Goal: Book appointment/travel/reservation

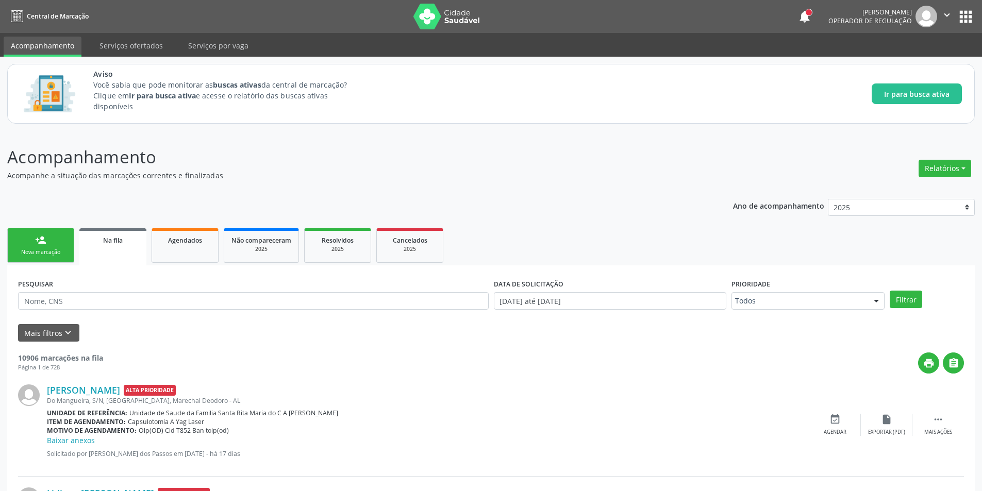
click at [109, 258] on link "Na fila" at bounding box center [112, 246] width 67 height 37
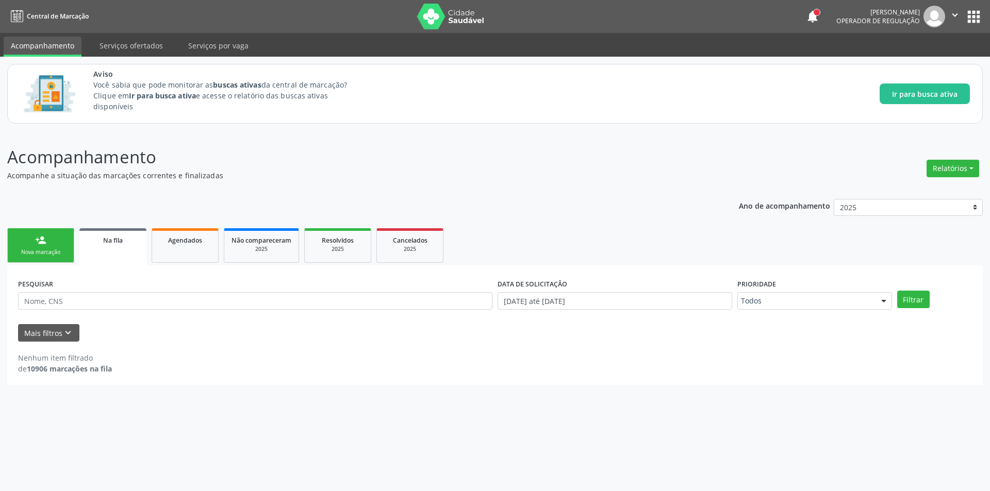
click at [112, 245] on div "Na fila" at bounding box center [113, 240] width 53 height 11
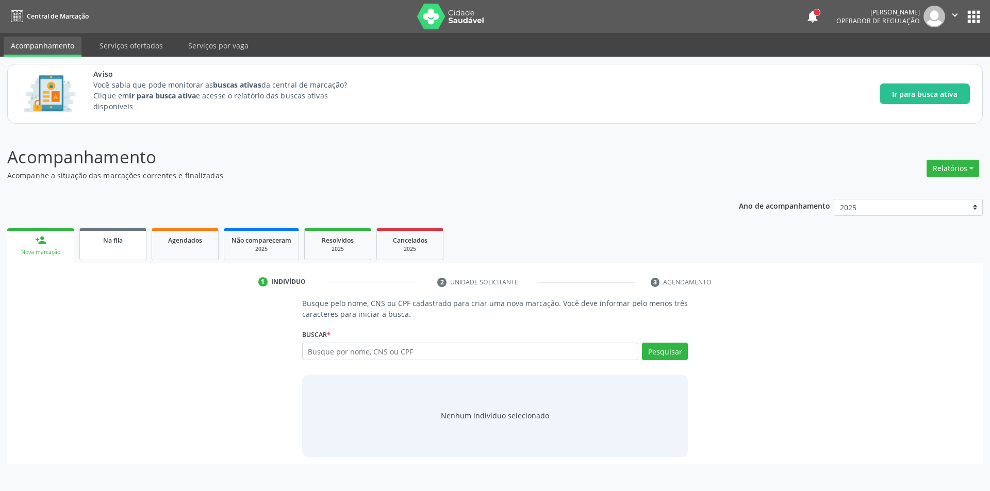
click at [118, 246] on link "Na fila" at bounding box center [112, 244] width 67 height 32
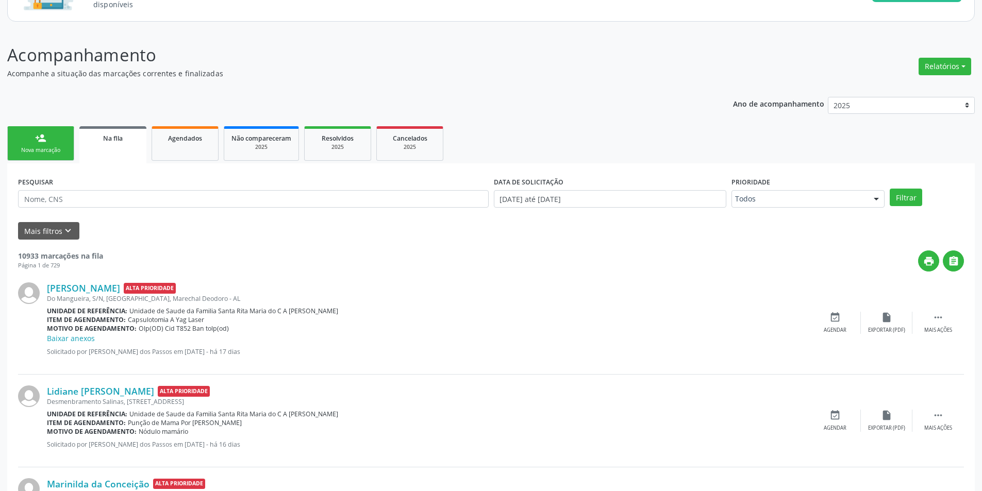
scroll to position [103, 0]
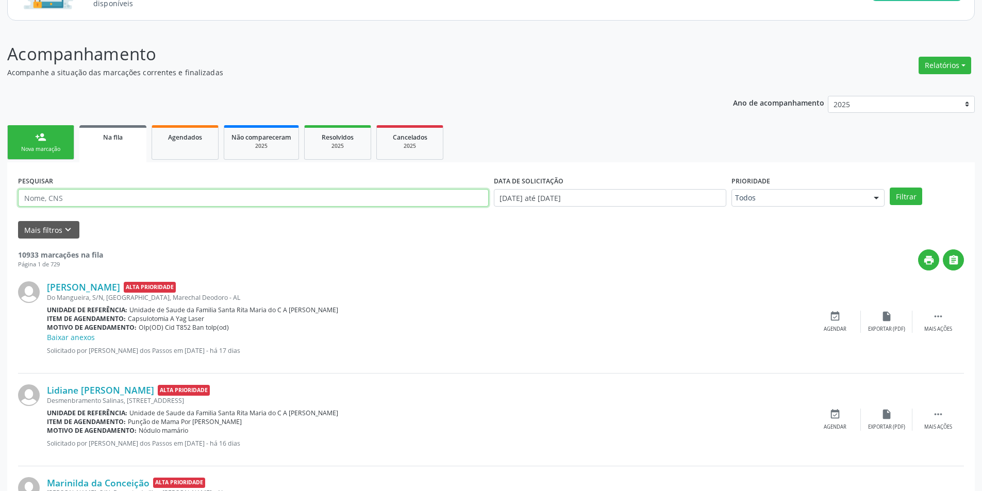
click at [102, 202] on input "text" at bounding box center [253, 198] width 471 height 18
click at [62, 229] on icon "keyboard_arrow_down" at bounding box center [67, 229] width 11 height 11
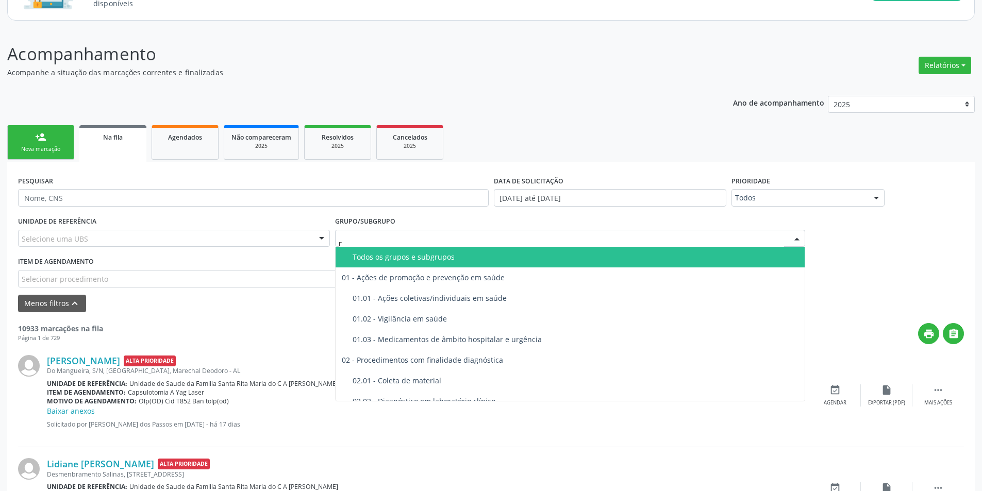
type input "ra"
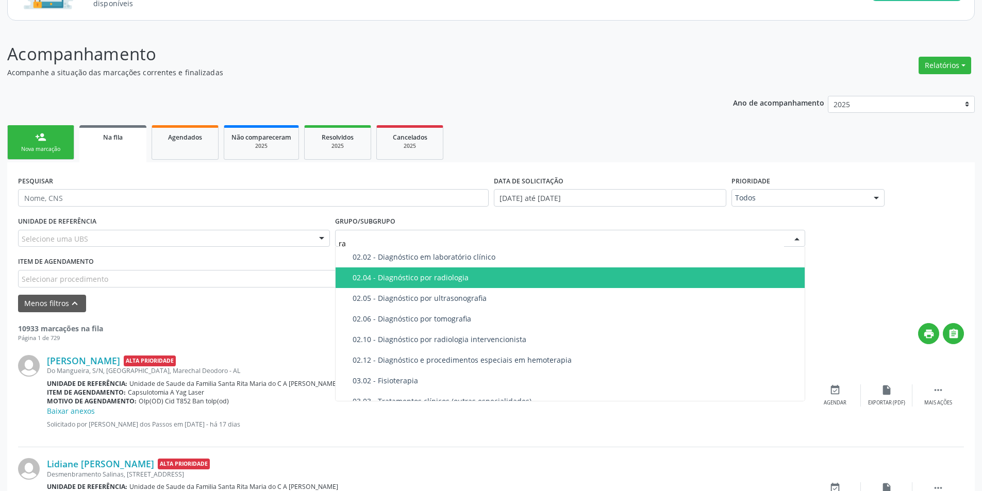
click at [483, 273] on span "02.04 - Diagnóstico por radiologia" at bounding box center [571, 278] width 470 height 21
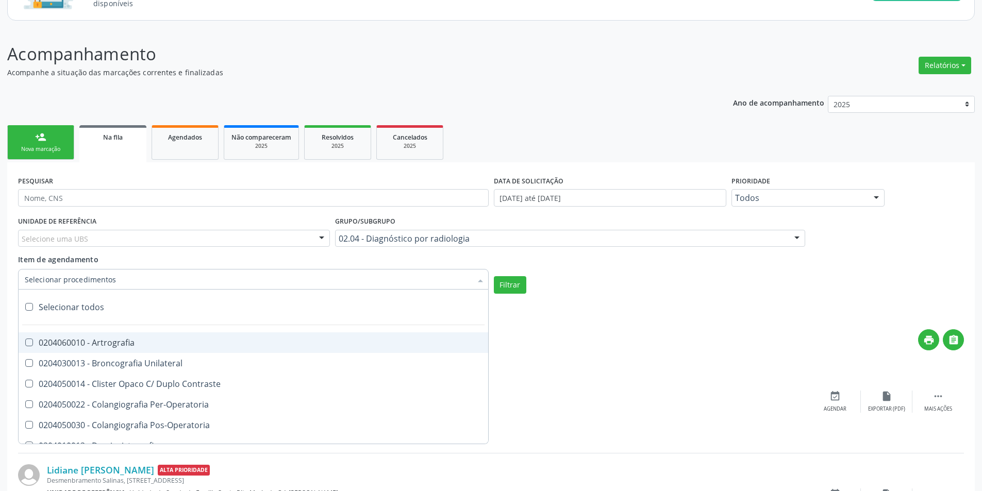
click at [157, 276] on div at bounding box center [253, 279] width 471 height 21
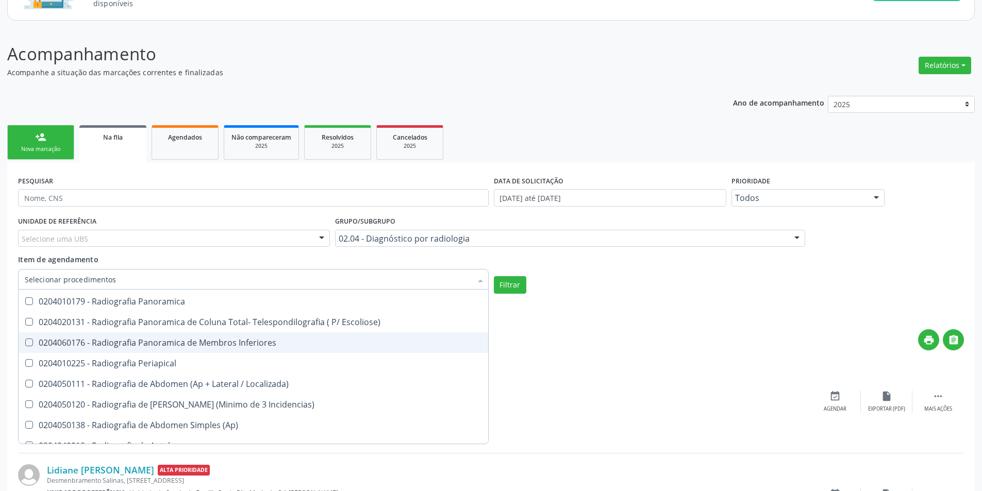
scroll to position [670, 0]
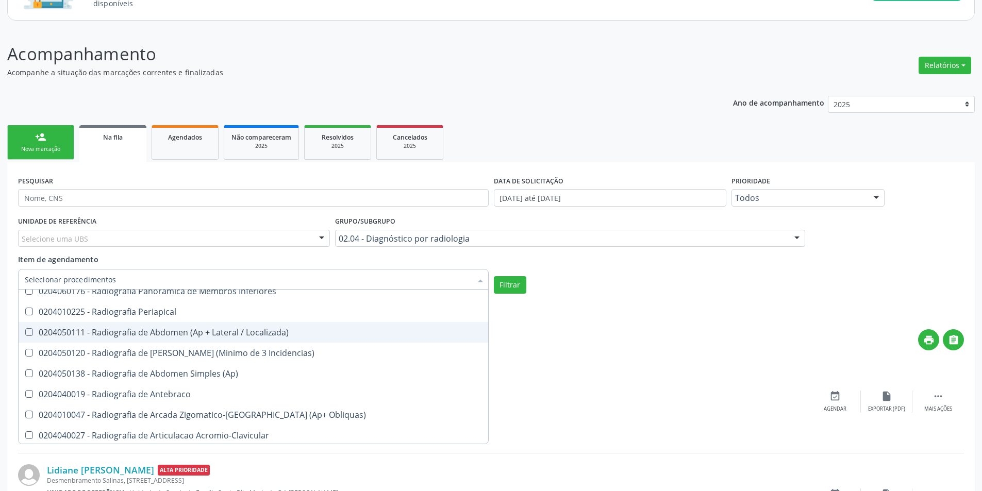
click at [219, 333] on div "0204050111 - Radiografia de Abdomen (Ap + Lateral / Localizada)" at bounding box center [253, 332] width 457 height 8
checkbox Localizada\) "true"
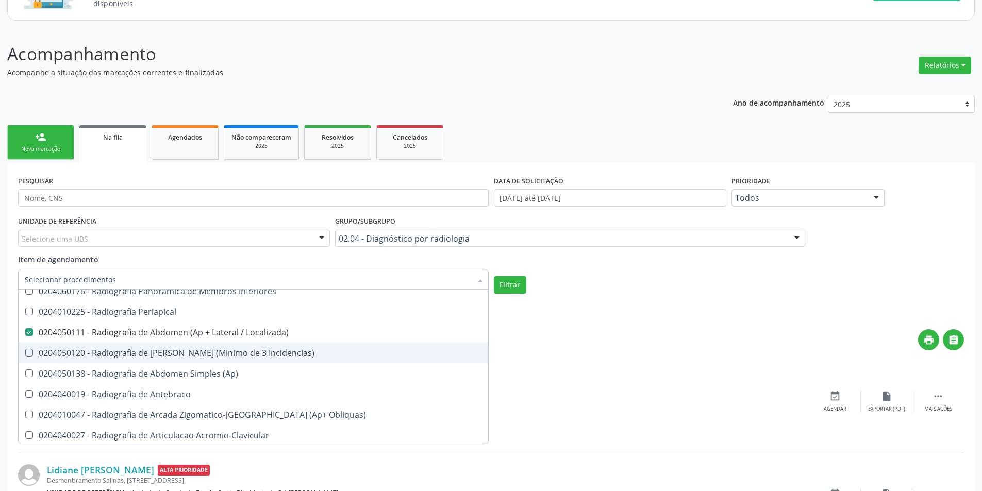
click at [222, 345] on span "0204050120 - Radiografia de Abdomen Agudo (Minimo de 3 Incidencias)" at bounding box center [254, 353] width 470 height 21
checkbox Incidencias\) "true"
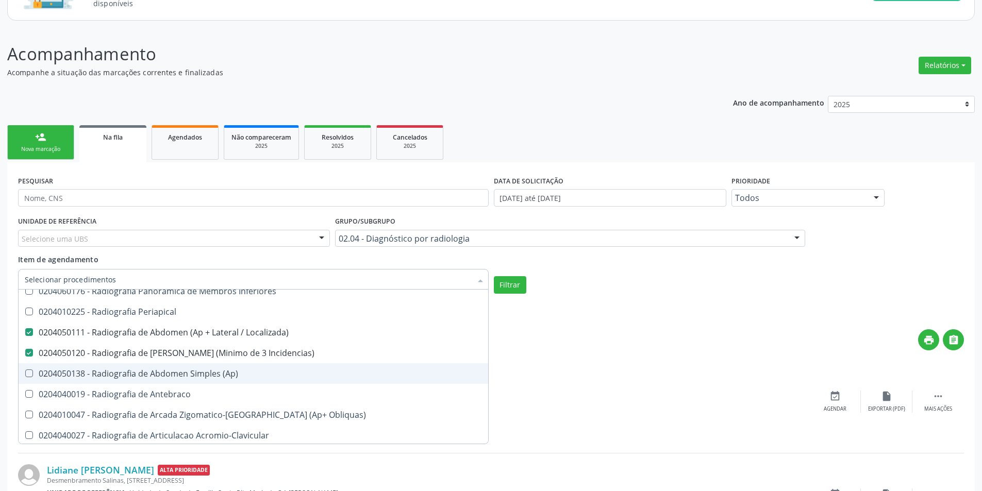
click at [224, 370] on div "0204050138 - Radiografia de Abdomen Simples (Ap)" at bounding box center [253, 374] width 457 height 8
checkbox \(Ap\) "true"
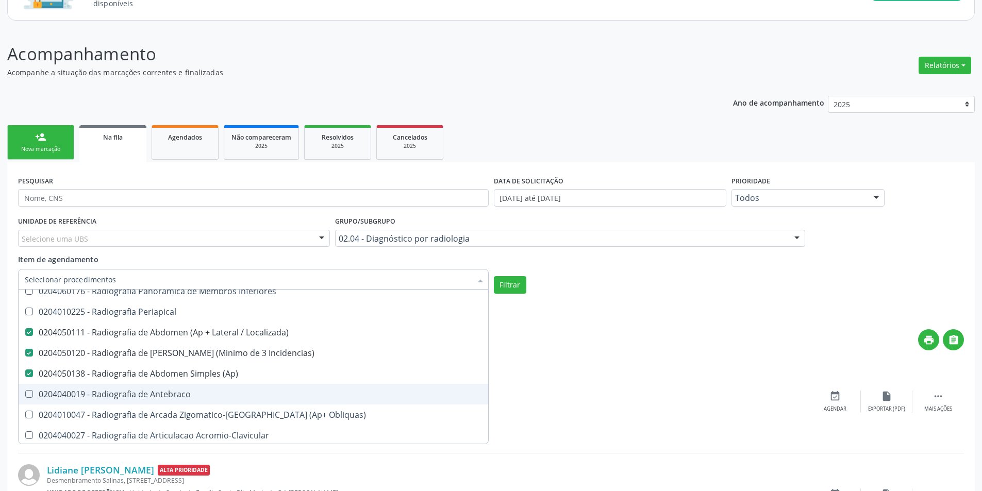
drag, startPoint x: 221, startPoint y: 394, endPoint x: 225, endPoint y: 413, distance: 19.0
click at [219, 395] on div "0204040019 - Radiografia de Antebraco" at bounding box center [253, 394] width 457 height 8
checkbox Antebraco "true"
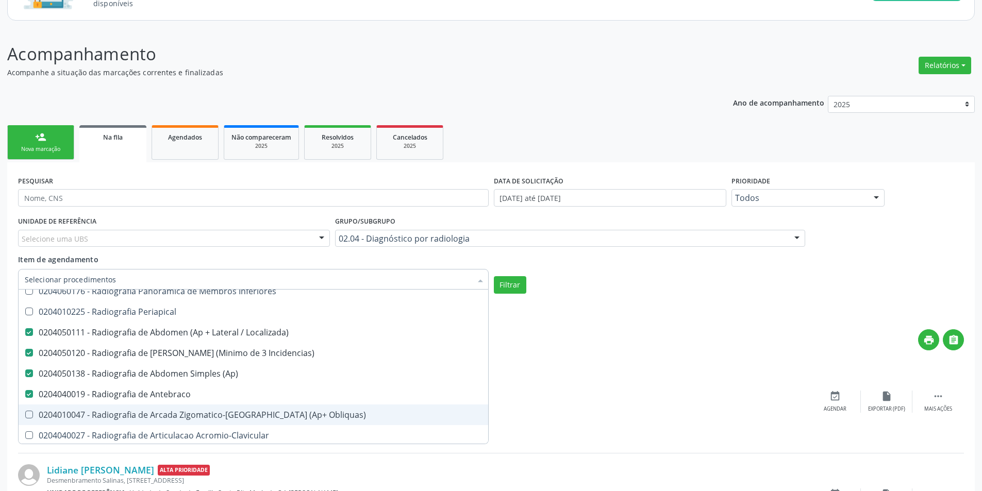
click at [228, 419] on div "0204010047 - Radiografia de Arcada Zigomatico-Malar (Ap+ Obliquas)" at bounding box center [253, 415] width 457 height 8
checkbox Obliquas\) "true"
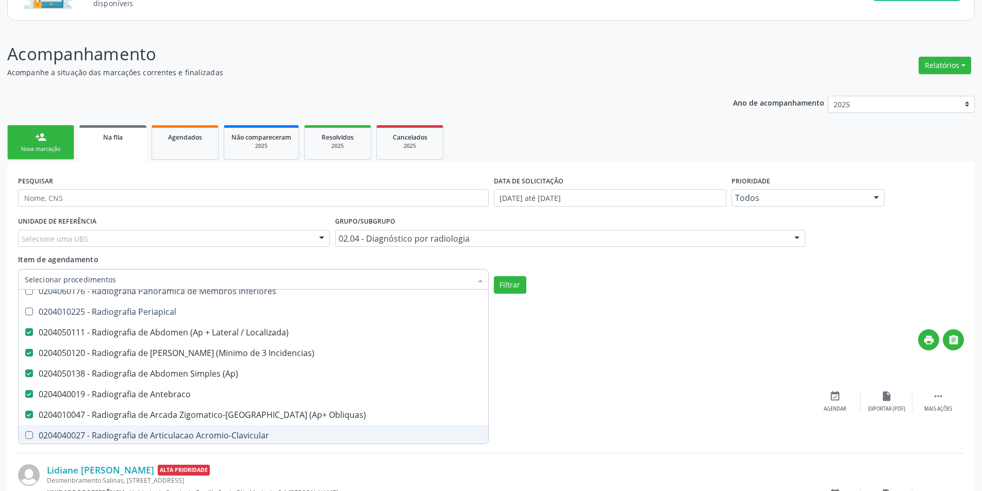
click at [233, 430] on span "0204040027 - Radiografia de Articulacao Acromio-Clavicular" at bounding box center [254, 435] width 470 height 21
checkbox Acromio-Clavicular "true"
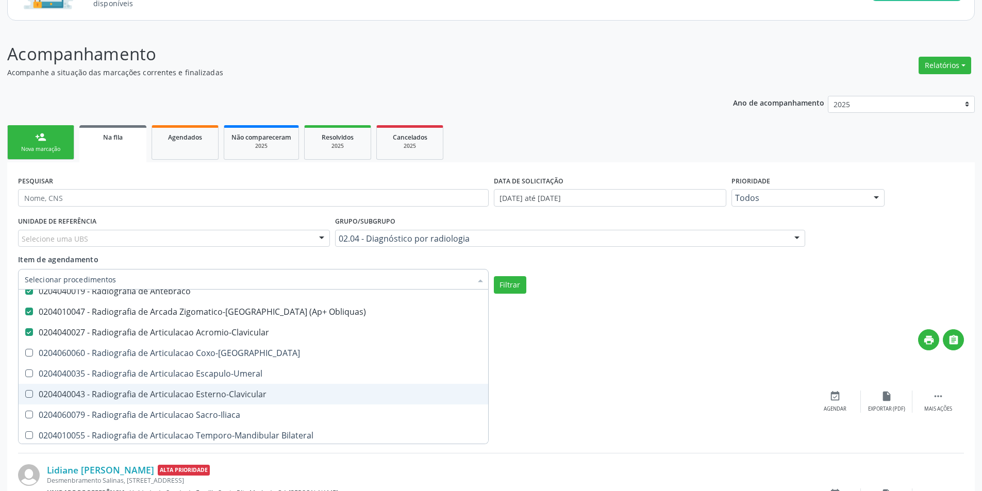
scroll to position [825, 0]
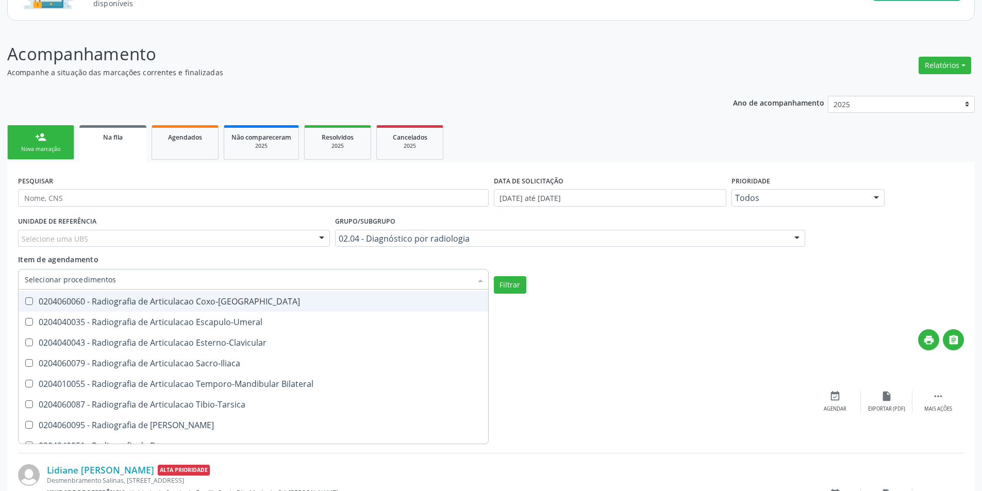
click at [227, 306] on div "0204060060 - Radiografia de Articulacao Coxo-Femoral" at bounding box center [253, 302] width 457 height 8
checkbox Coxo-Femoral "true"
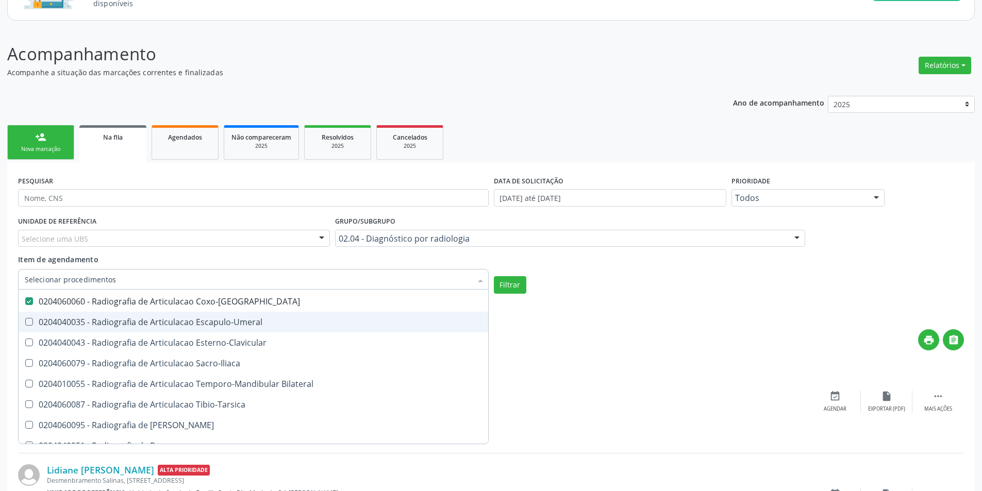
click at [237, 326] on div "0204040035 - Radiografia de Articulacao Escapulo-Umeral" at bounding box center [253, 322] width 457 height 8
checkbox Escapulo-Umeral "true"
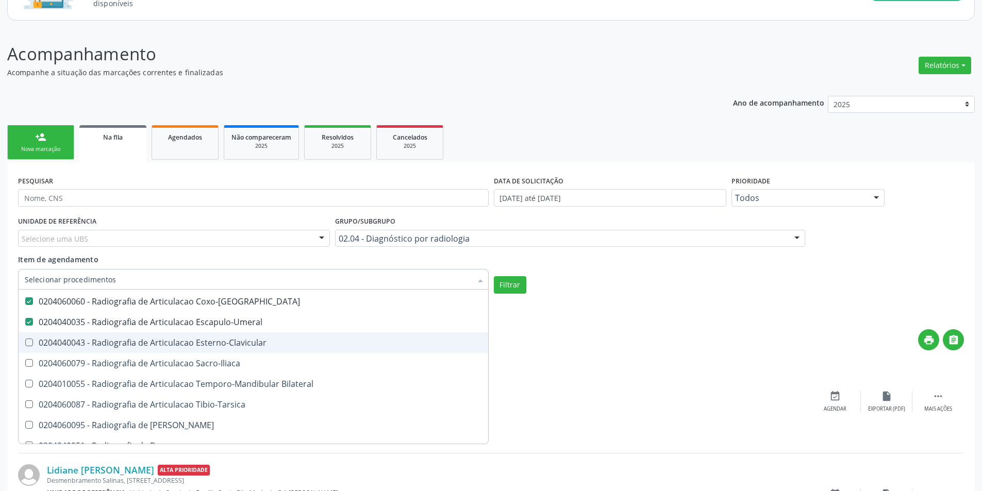
click at [245, 339] on div "0204040043 - Radiografia de Articulacao Esterno-Clavicular" at bounding box center [253, 343] width 457 height 8
checkbox Esterno-Clavicular "true"
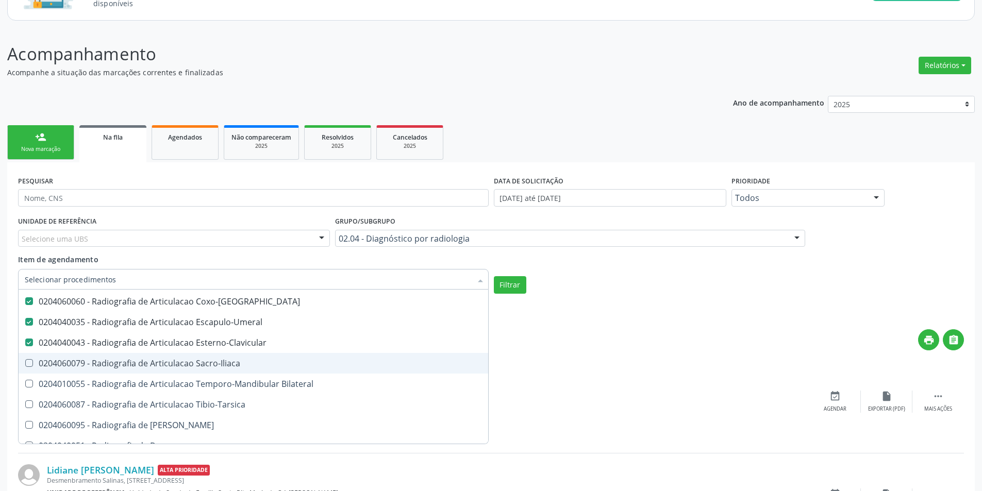
click at [234, 371] on span "0204060079 - Radiografia de Articulacao Sacro-Iliaca" at bounding box center [254, 363] width 470 height 21
checkbox Sacro-Iliaca "true"
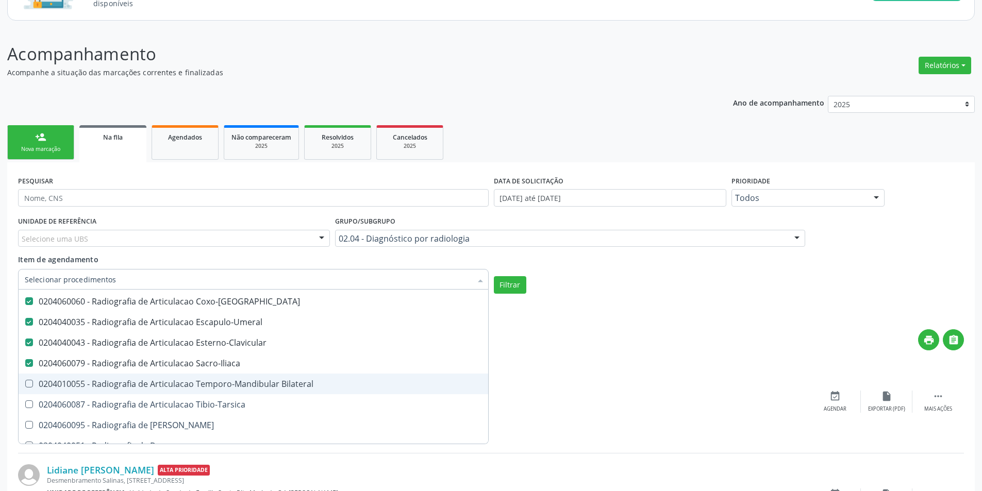
click at [252, 388] on div "0204010055 - Radiografia de Articulacao Temporo-Mandibular Bilateral" at bounding box center [253, 384] width 457 height 8
checkbox Bilateral "true"
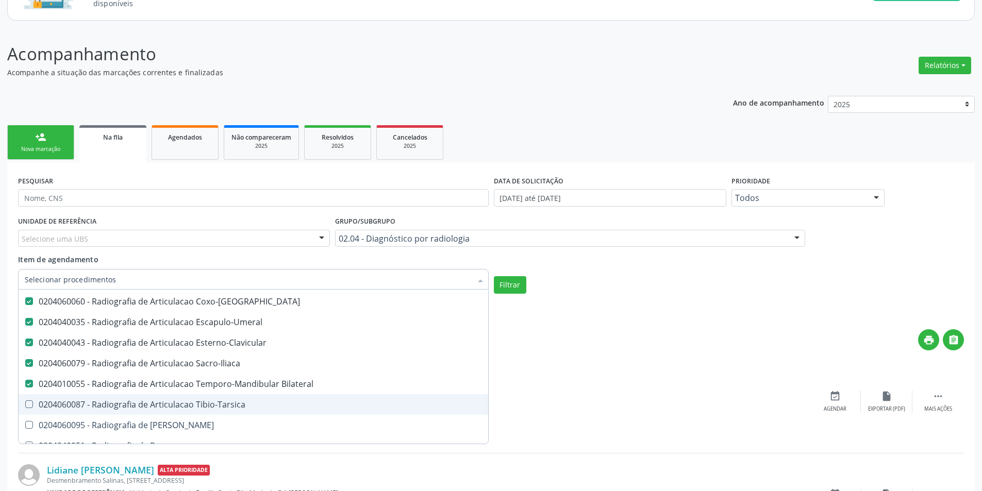
click at [242, 406] on div "0204060087 - Radiografia de Articulacao Tibio-Tarsica" at bounding box center [253, 405] width 457 height 8
checkbox Tibio-Tarsica "true"
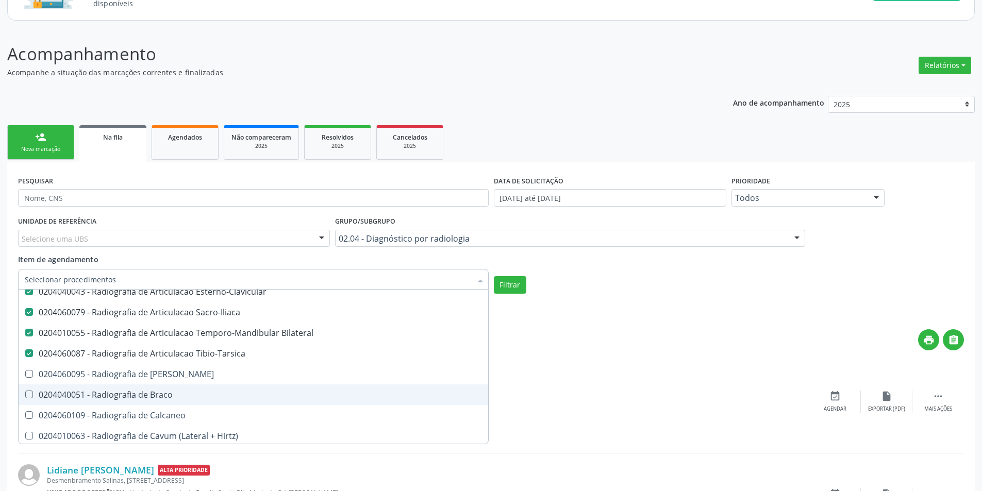
scroll to position [877, 0]
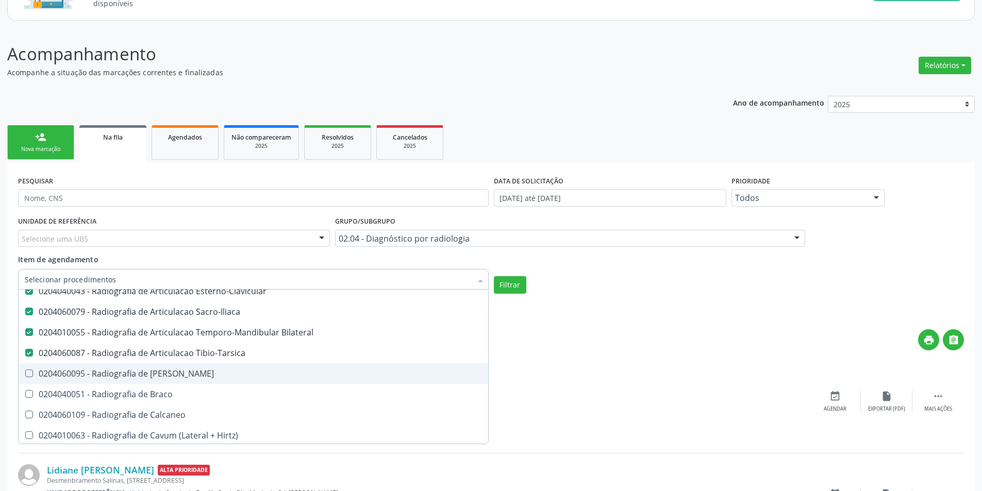
click at [223, 374] on div "0204060095 - Radiografia de Bacia" at bounding box center [253, 374] width 457 height 8
checkbox Bacia "true"
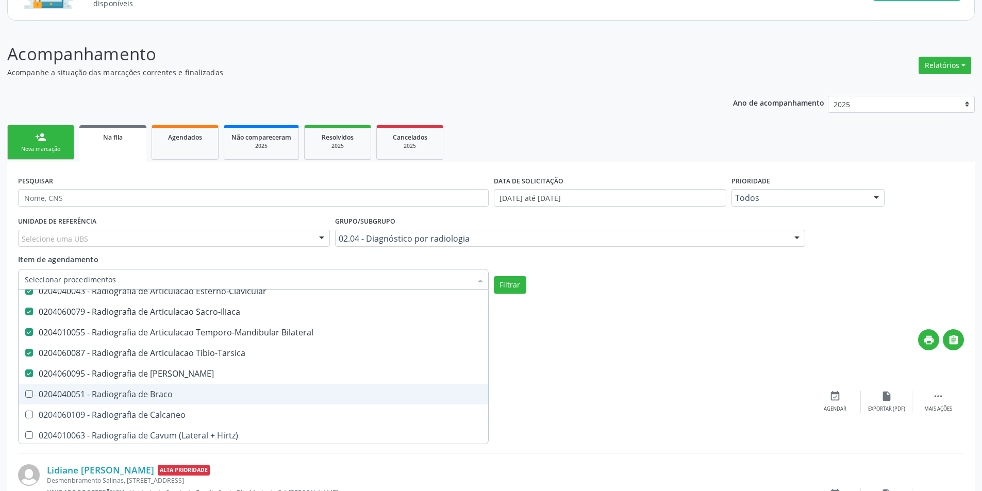
click at [222, 387] on span "0204040051 - Radiografia de Braco" at bounding box center [254, 394] width 470 height 21
checkbox Braco "true"
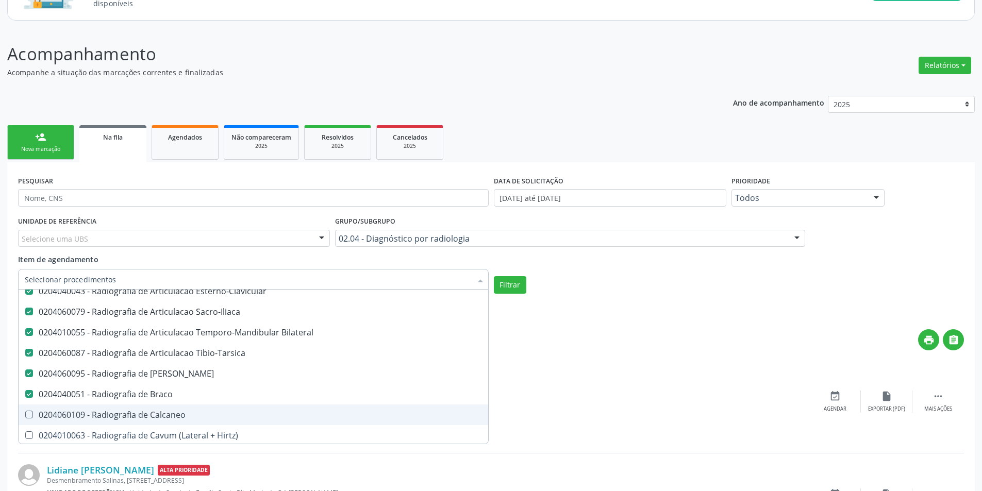
click at [223, 406] on span "0204060109 - Radiografia de Calcaneo" at bounding box center [254, 415] width 470 height 21
checkbox Calcaneo "true"
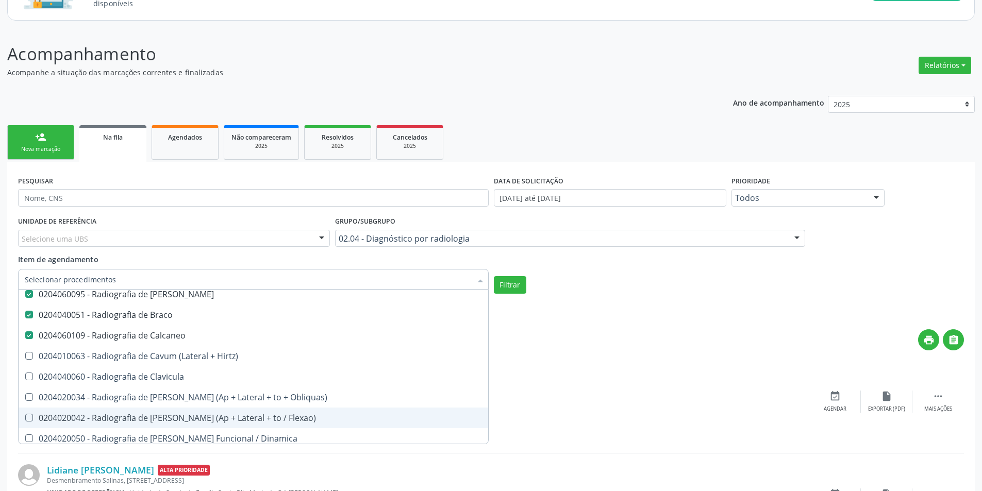
scroll to position [980, 0]
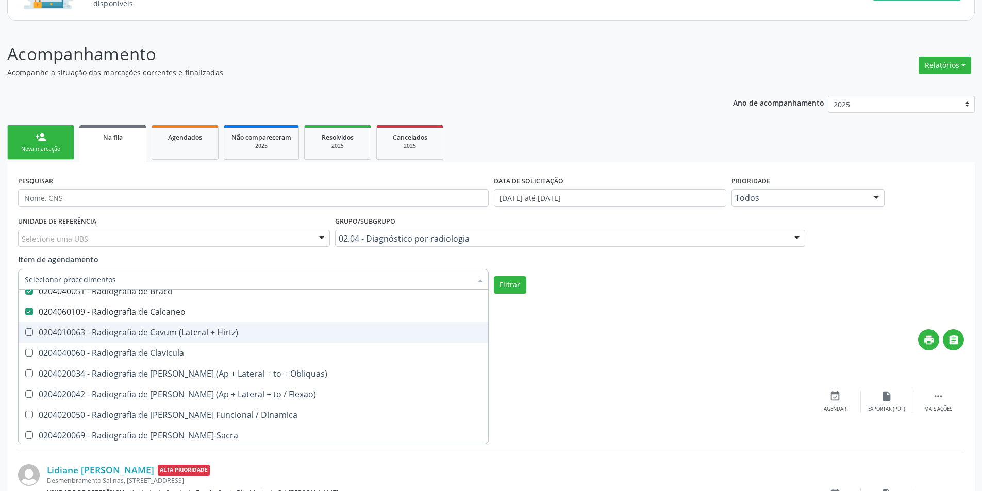
click at [233, 339] on span "0204010063 - Radiografia de Cavum (Lateral + Hirtz)" at bounding box center [254, 332] width 470 height 21
checkbox Hirtz\) "true"
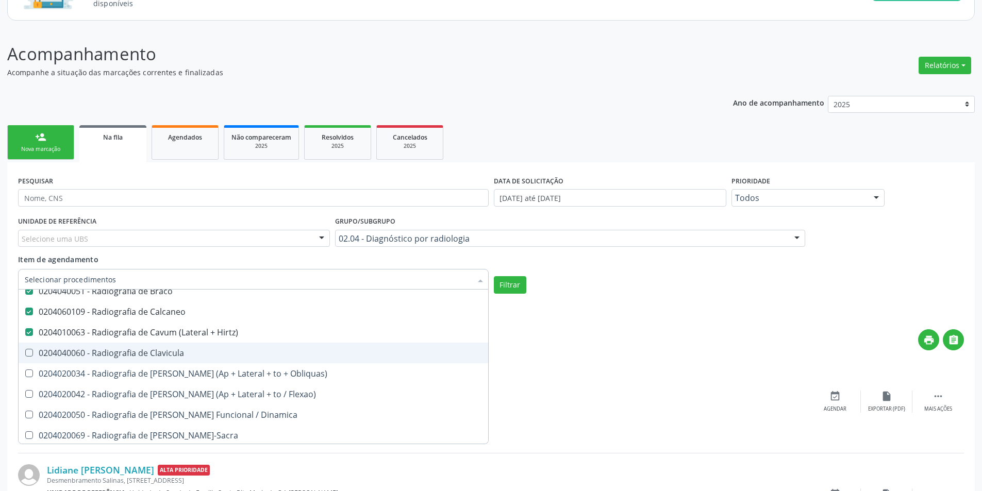
click at [223, 356] on div "0204040060 - Radiografia de Clavicula" at bounding box center [253, 353] width 457 height 8
checkbox Clavicula "true"
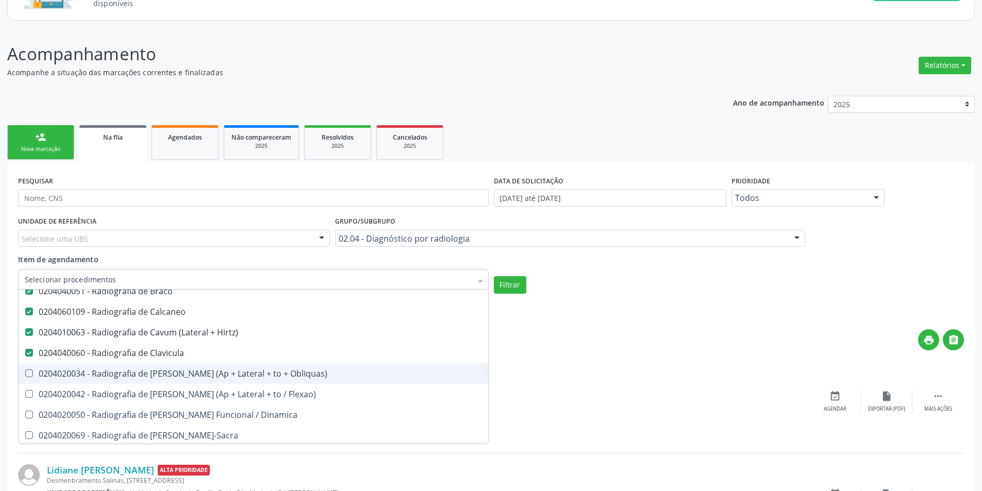
click at [256, 367] on span "0204020034 - Radiografia de Coluna Cervical (Ap + Lateral + to + Obliquas)" at bounding box center [254, 374] width 470 height 21
checkbox Obliquas\) "true"
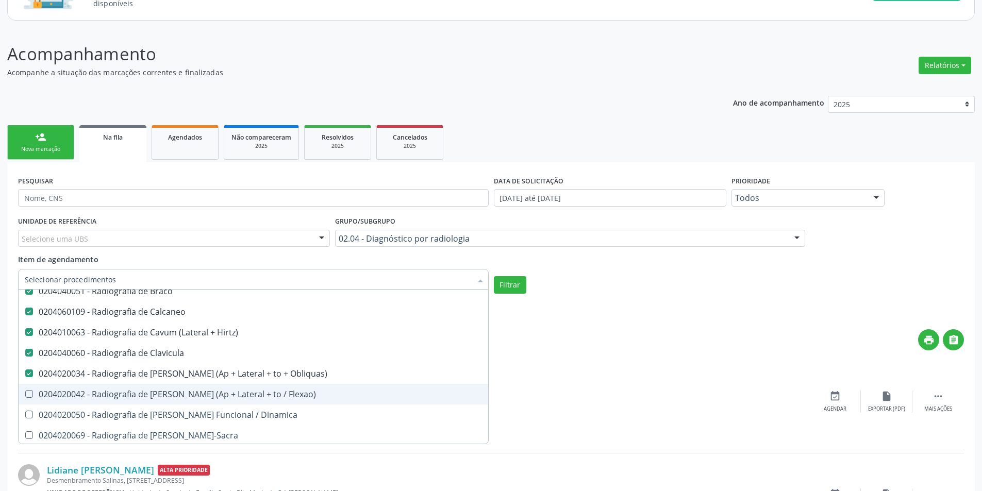
click at [265, 397] on div "0204020042 - Radiografia de Coluna Cervical (Ap + Lateral + to / Flexao)" at bounding box center [253, 394] width 457 height 8
checkbox Flexao\) "true"
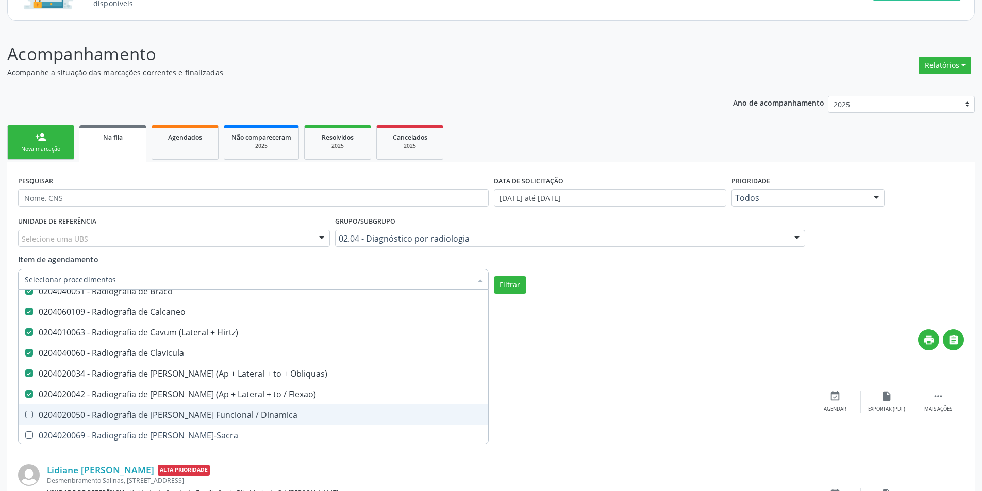
drag, startPoint x: 265, startPoint y: 415, endPoint x: 279, endPoint y: 397, distance: 22.8
click at [266, 415] on div "0204020050 - Radiografia de Coluna Cervical Funcional / Dinamica" at bounding box center [253, 415] width 457 height 8
checkbox Dinamica "true"
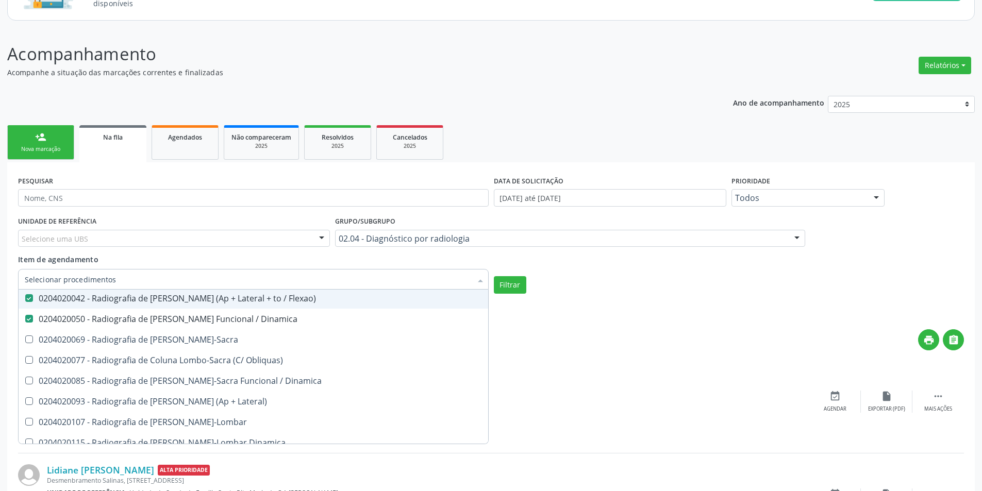
scroll to position [1083, 0]
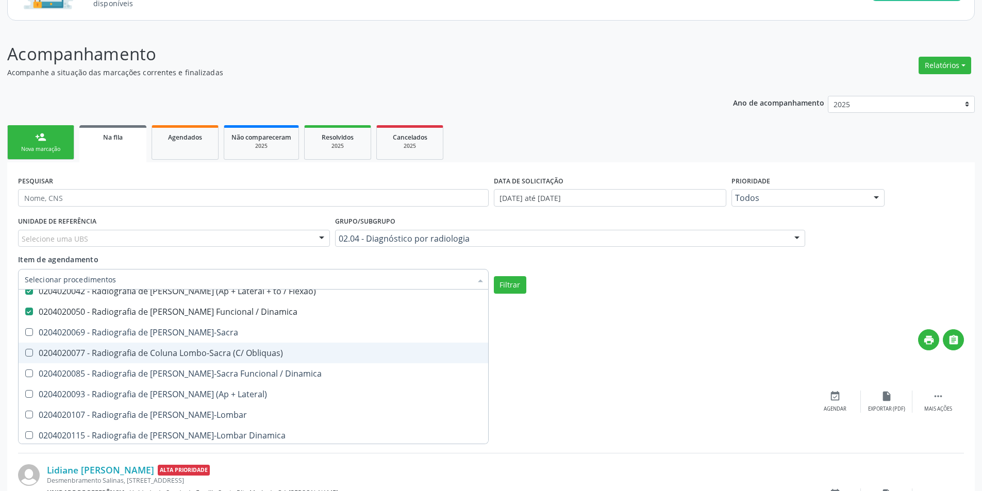
click at [248, 339] on span "0204020069 - Radiografia de Coluna Lombo-Sacra" at bounding box center [254, 332] width 470 height 21
checkbox Lombo-Sacra "true"
click at [248, 354] on div "0204020077 - Radiografia de Coluna Lombo-Sacra (C/ Obliquas)" at bounding box center [253, 353] width 457 height 8
checkbox Obliquas\) "true"
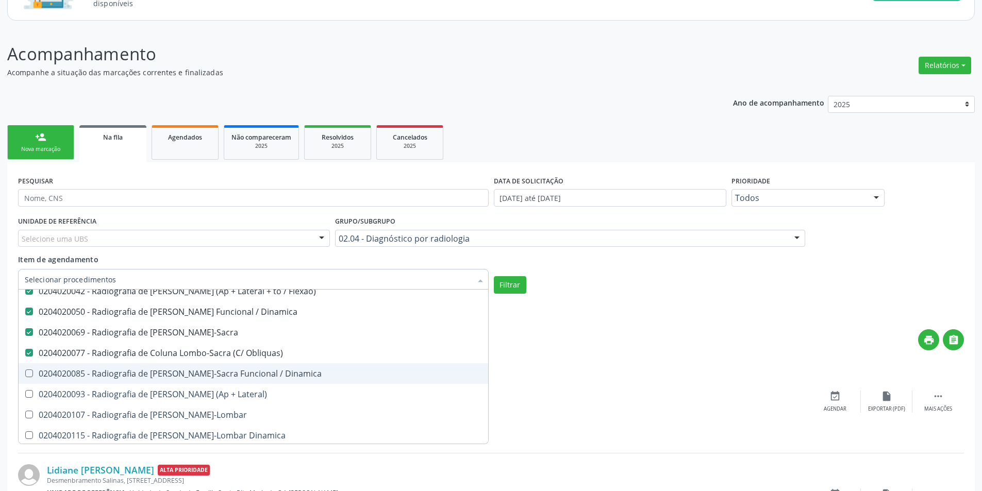
click at [261, 374] on div "0204020085 - Radiografia de Coluna Lombo-Sacra Funcional / Dinamica" at bounding box center [253, 374] width 457 height 8
checkbox Dinamica "true"
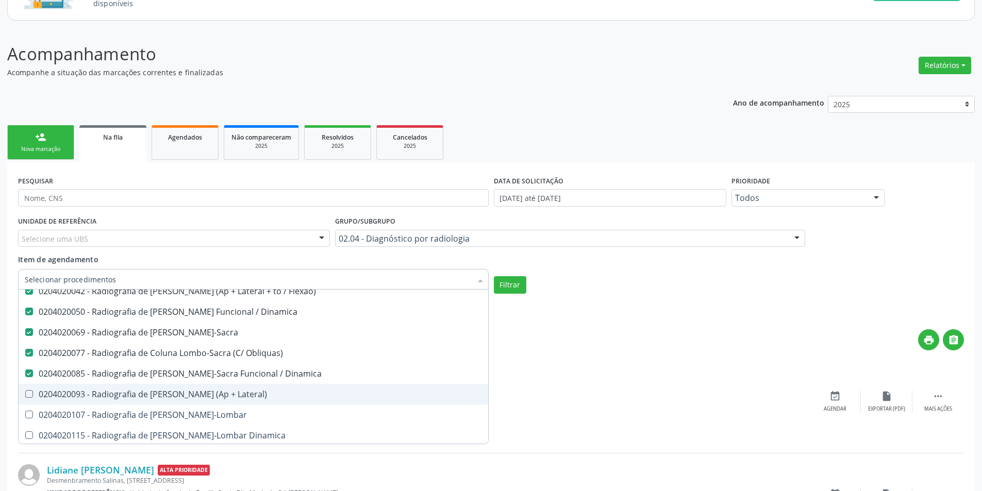
click at [267, 395] on div "0204020093 - Radiografia de Coluna Toracica (Ap + Lateral)" at bounding box center [253, 394] width 457 height 8
checkbox Lateral\) "true"
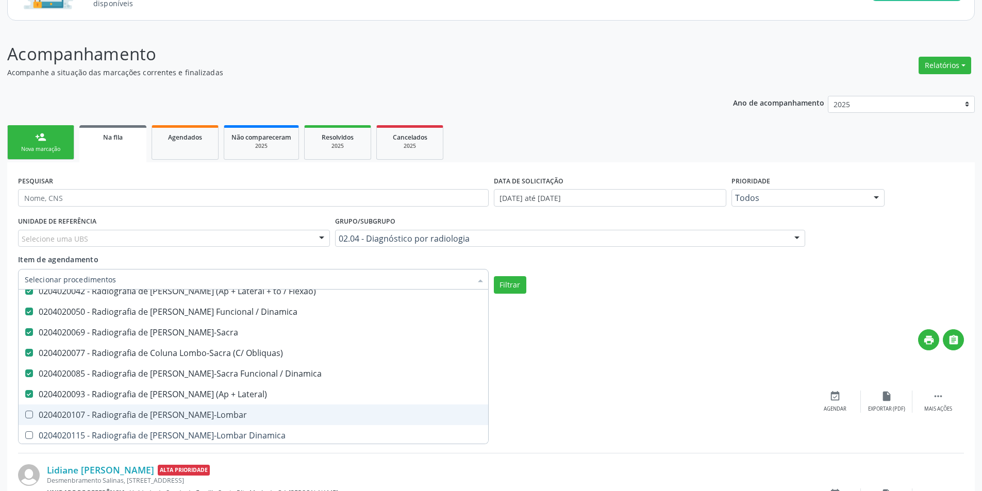
click at [263, 412] on div "0204020107 - Radiografia de Coluna Toraco-Lombar" at bounding box center [253, 415] width 457 height 8
checkbox Toraco-Lombar "true"
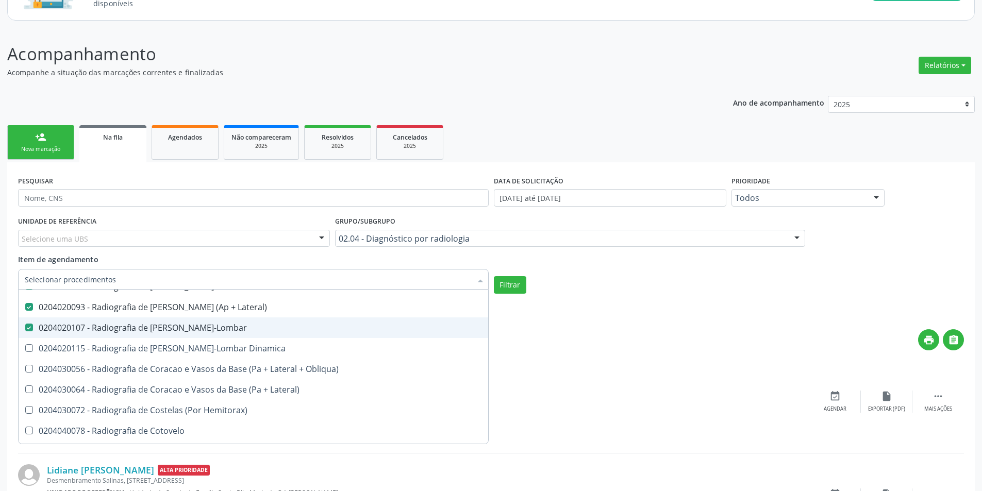
scroll to position [1186, 0]
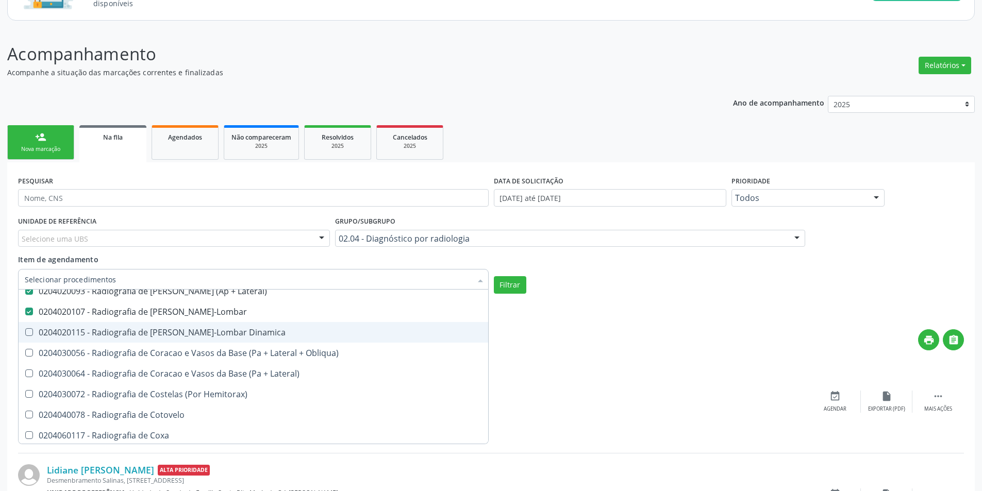
click at [270, 341] on span "0204020115 - Radiografia de Coluna Toraco-Lombar Dinamica" at bounding box center [254, 332] width 470 height 21
checkbox Dinamica "true"
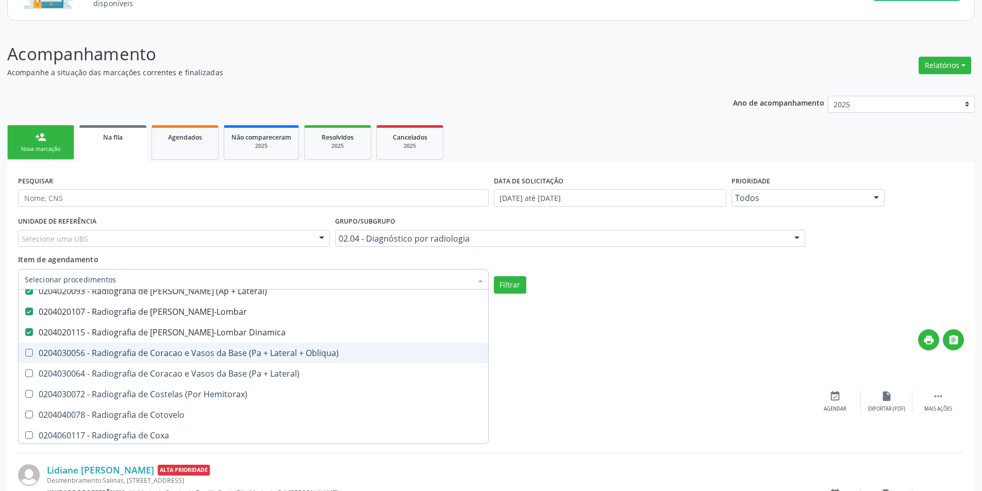
click at [273, 357] on div "0204030056 - Radiografia de Coracao e Vasos da Base (Pa + Lateral + Obliqua)" at bounding box center [253, 353] width 457 height 8
checkbox Obliqua\) "true"
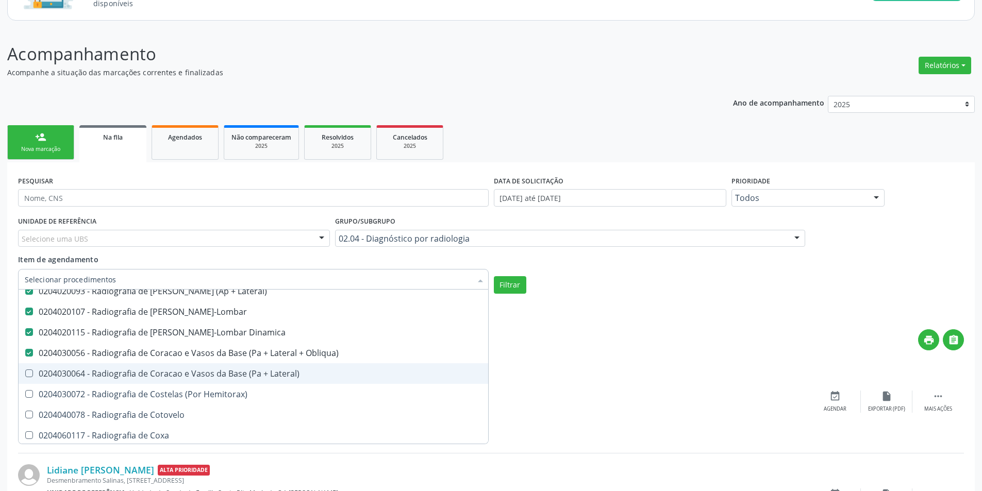
click at [277, 374] on div "0204030064 - Radiografia de Coracao e Vasos da Base (Pa + Lateral)" at bounding box center [253, 374] width 457 height 8
checkbox Lateral\) "true"
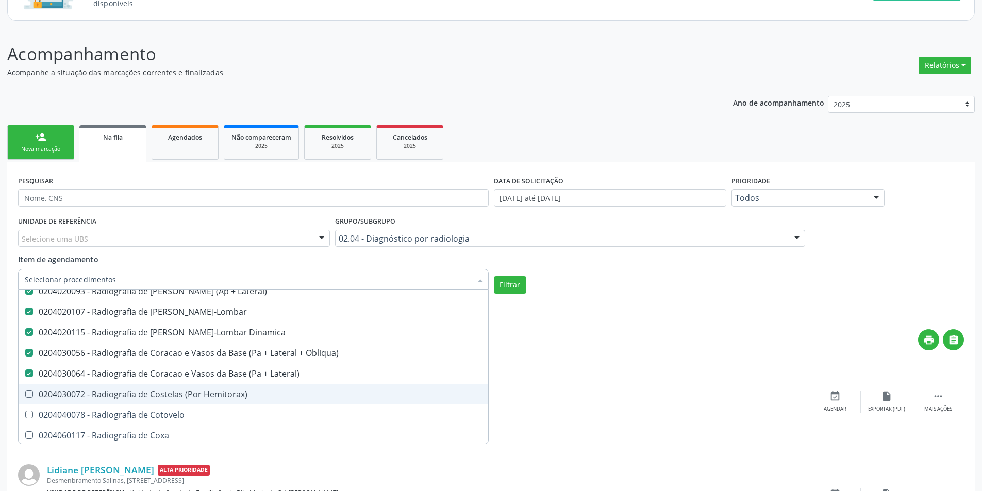
click at [271, 390] on div "0204030072 - Radiografia de Costelas (Por Hemitorax)" at bounding box center [253, 394] width 457 height 8
checkbox Hemitorax\) "true"
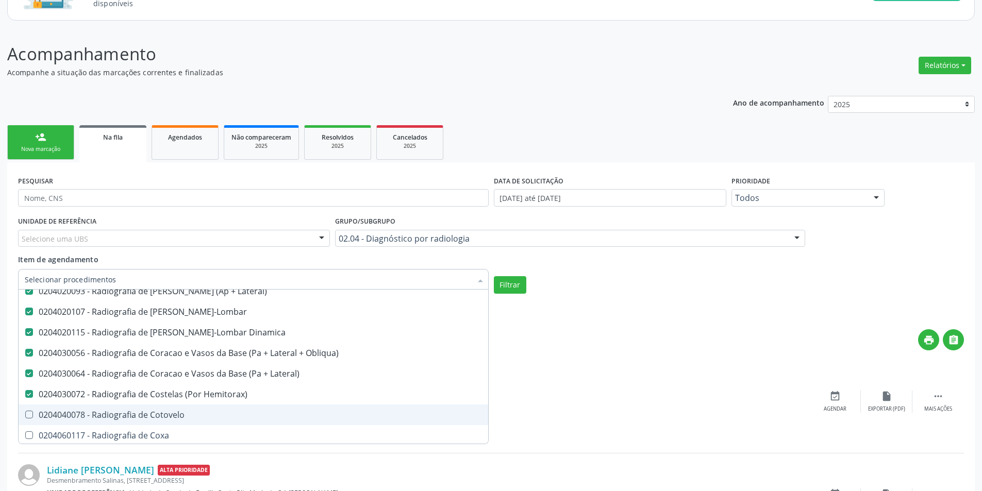
click at [252, 416] on div "0204040078 - Radiografia de Cotovelo" at bounding box center [253, 415] width 457 height 8
checkbox Cotovelo "true"
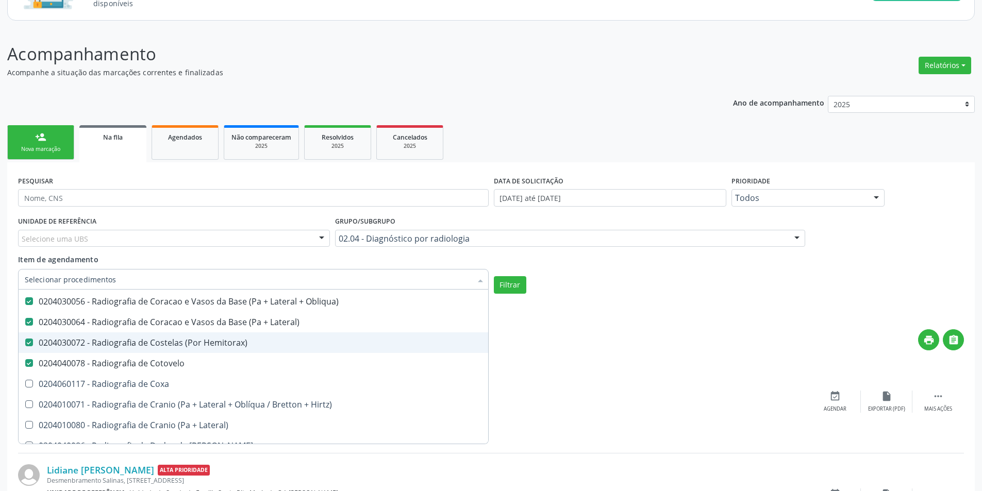
scroll to position [1289, 0]
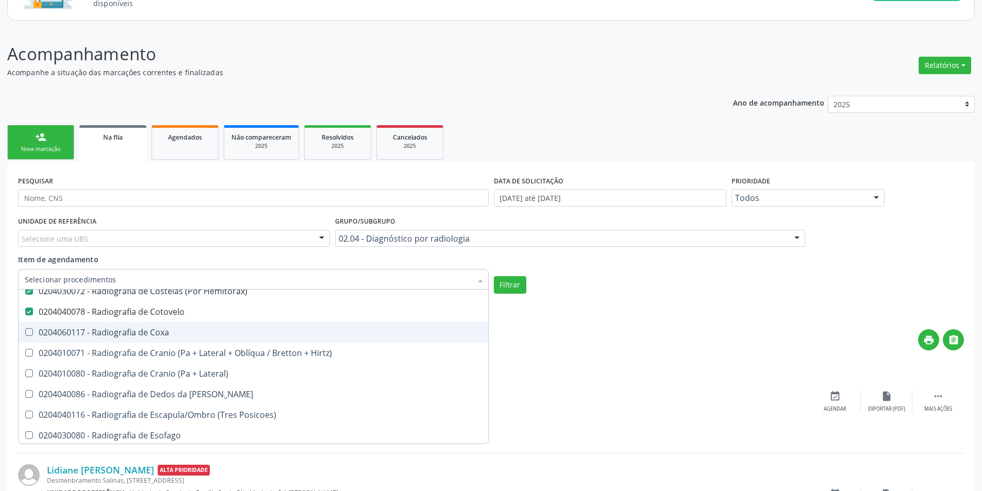
click at [211, 335] on div "0204060117 - Radiografia de Coxa" at bounding box center [253, 332] width 457 height 8
checkbox Coxa "true"
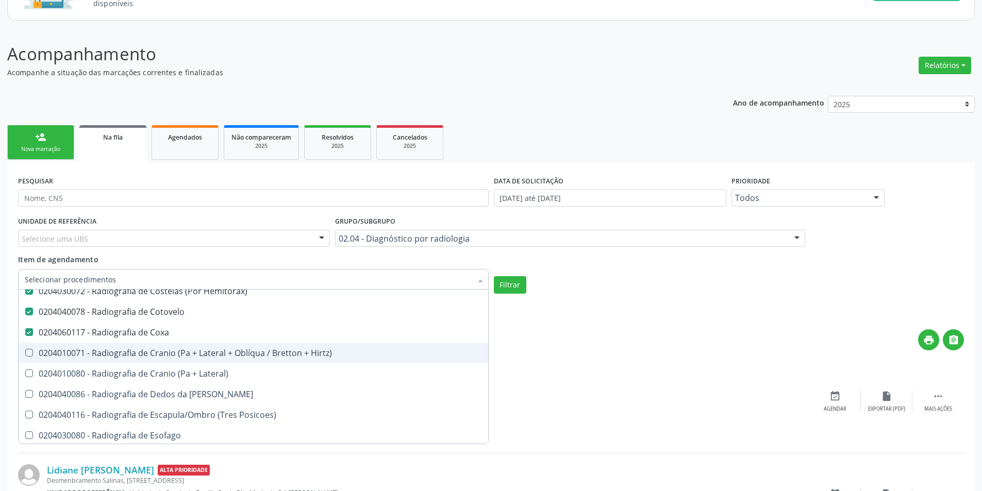
click at [239, 352] on div "0204010071 - Radiografia de Cranio (Pa + Lateral + Oblíqua / Bretton + Hirtz)" at bounding box center [253, 353] width 457 height 8
checkbox Hirtz\) "true"
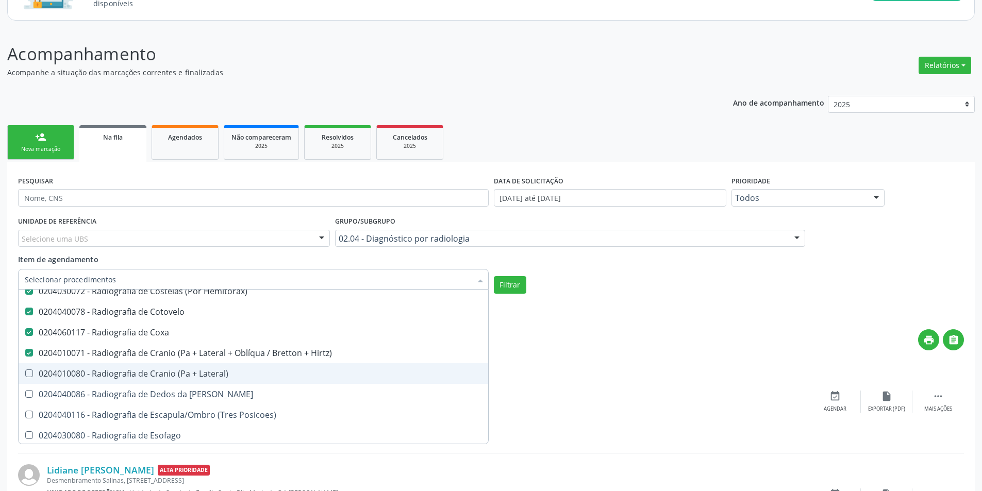
click at [241, 371] on div "0204010080 - Radiografia de Cranio (Pa + Lateral)" at bounding box center [253, 374] width 457 height 8
checkbox Lateral\) "true"
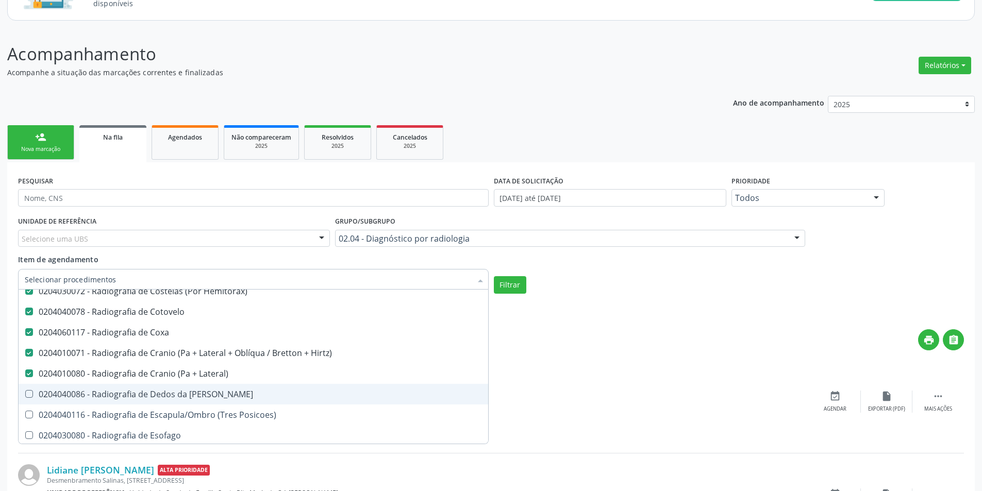
click at [229, 393] on div "0204040086 - Radiografia de Dedos da Mao" at bounding box center [253, 394] width 457 height 8
checkbox Mao "true"
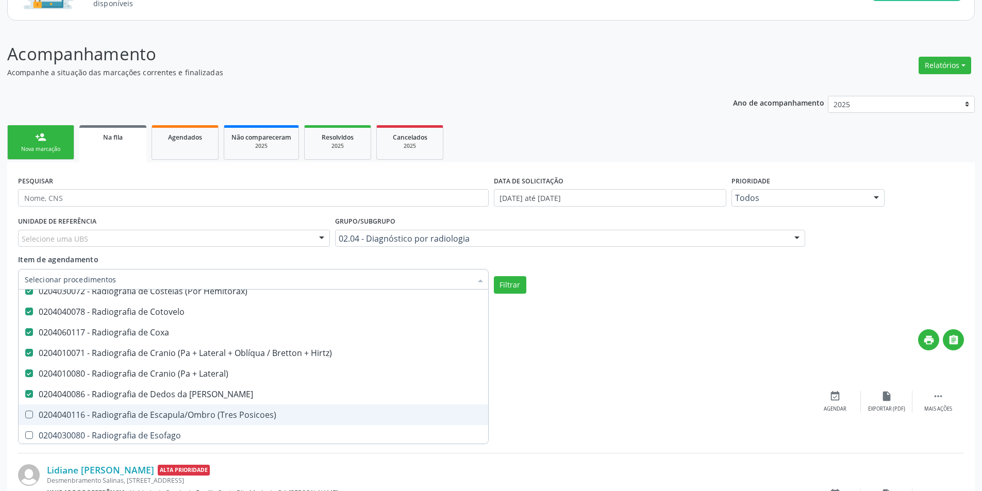
drag, startPoint x: 239, startPoint y: 415, endPoint x: 261, endPoint y: 382, distance: 39.5
click at [240, 415] on div "0204040116 - Radiografia de Escapula/Ombro (Tres Posicoes)" at bounding box center [253, 415] width 457 height 8
checkbox Posicoes\) "true"
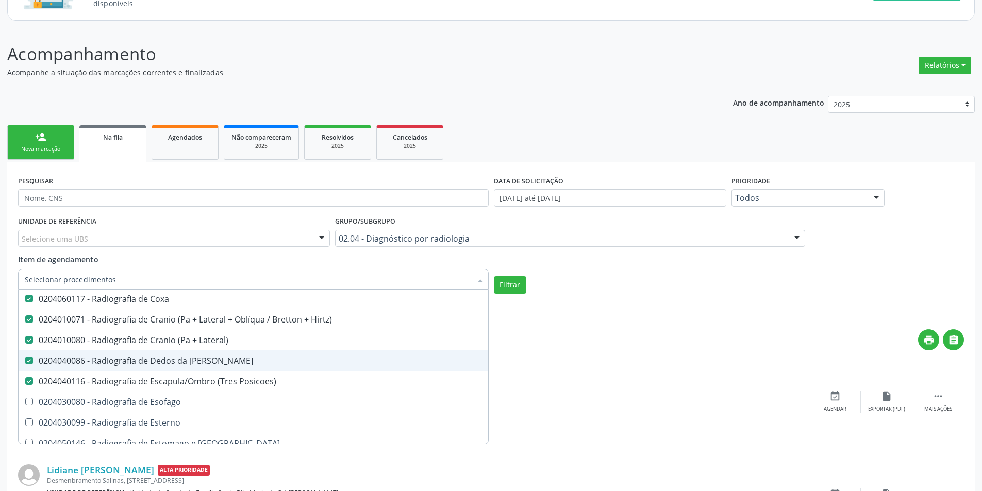
scroll to position [1341, 0]
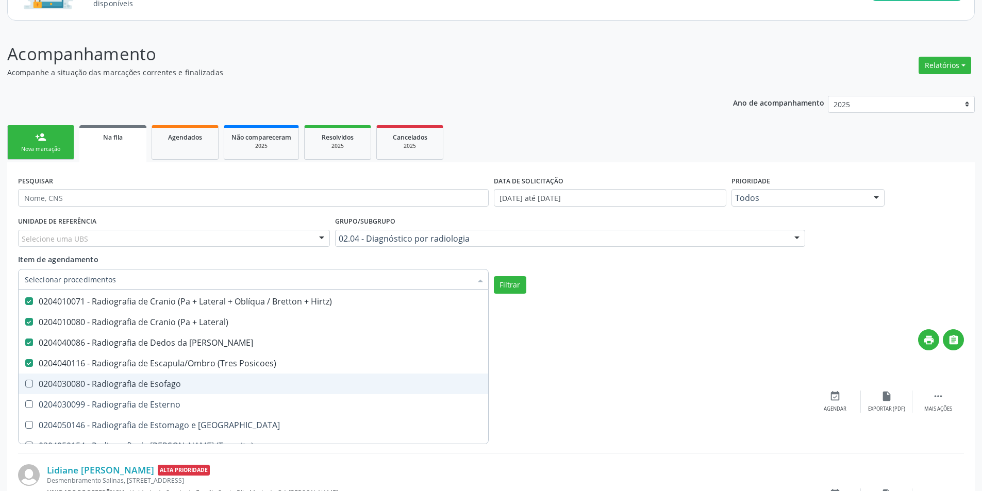
click at [232, 376] on span "0204030080 - Radiografia de Esofago" at bounding box center [254, 384] width 470 height 21
checkbox Esofago "true"
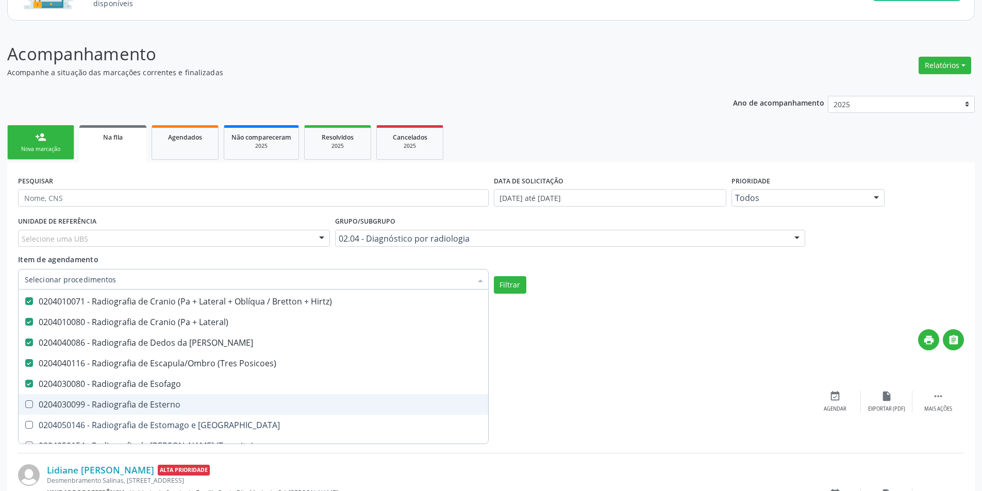
click at [226, 394] on span "0204030099 - Radiografia de Esterno" at bounding box center [254, 404] width 470 height 21
checkbox Esterno "true"
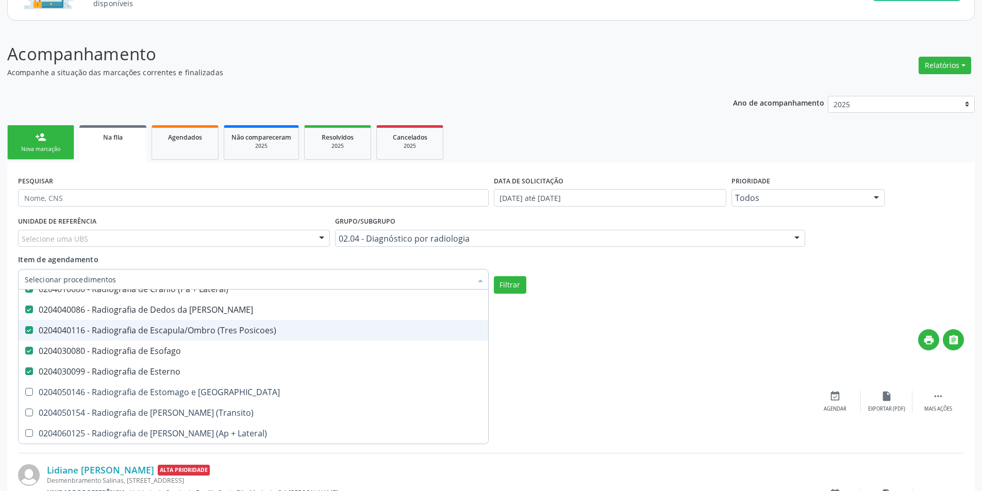
scroll to position [1392, 0]
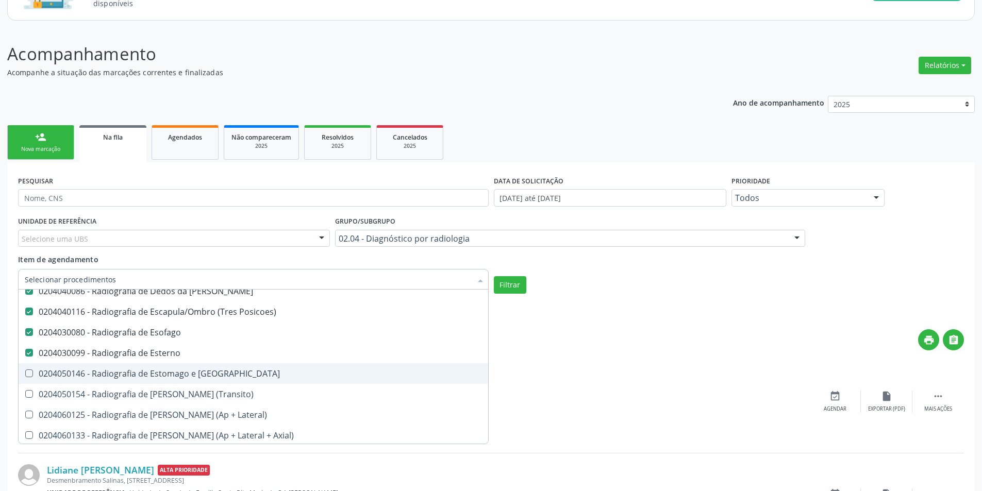
click at [257, 375] on div "0204050146 - Radiografia de Estomago e Duodeno" at bounding box center [253, 374] width 457 height 8
checkbox Duodeno "true"
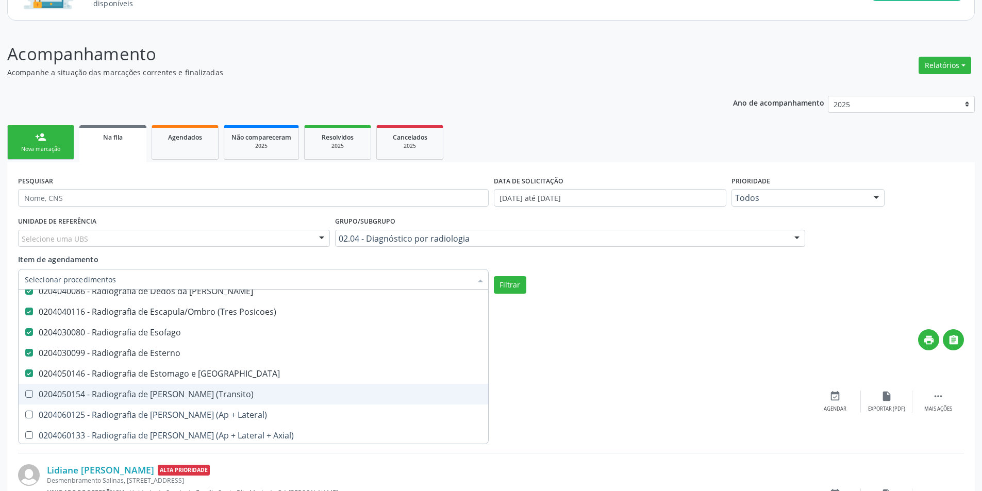
click at [253, 390] on div "0204050154 - Radiografia de Intestino Delgado (Transito)" at bounding box center [253, 394] width 457 height 8
checkbox \(Transito\) "true"
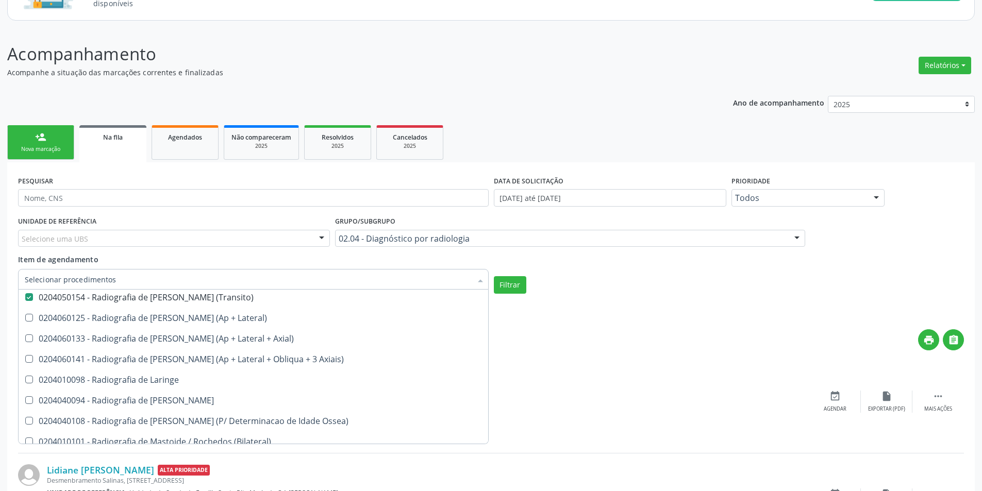
scroll to position [1495, 0]
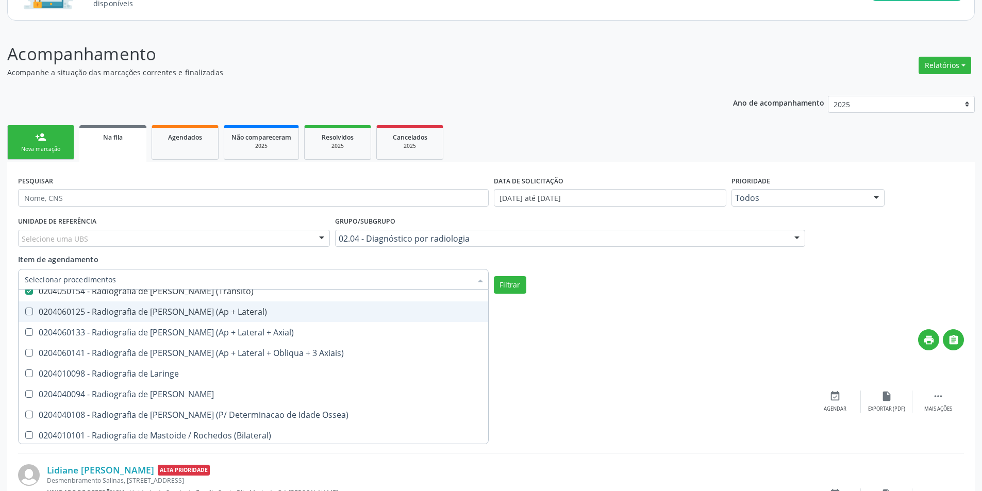
click at [245, 318] on span "0204060125 - Radiografia de Joelho (Ap + Lateral)" at bounding box center [254, 312] width 470 height 21
checkbox Lateral\) "true"
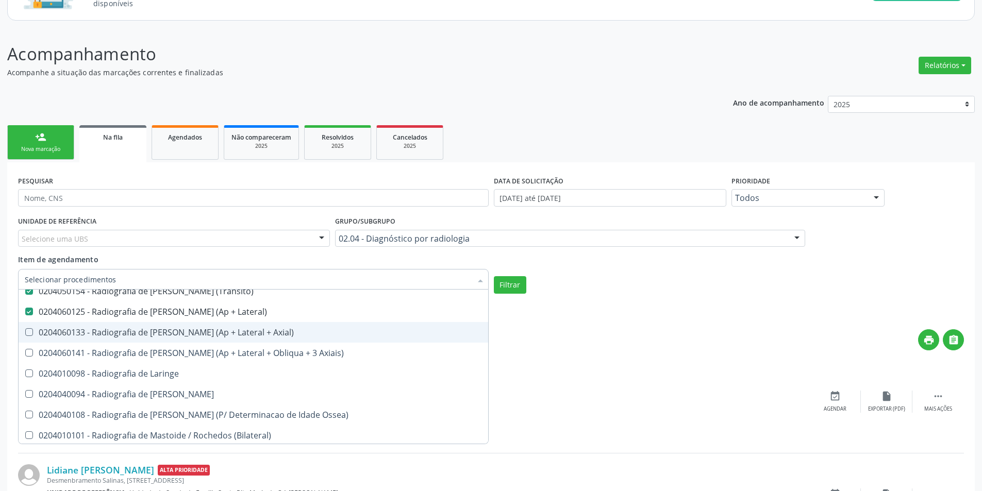
click at [245, 334] on div "0204060133 - Radiografia de Joelho ou Patela (Ap + Lateral + Axial)" at bounding box center [253, 332] width 457 height 8
checkbox Axial\) "true"
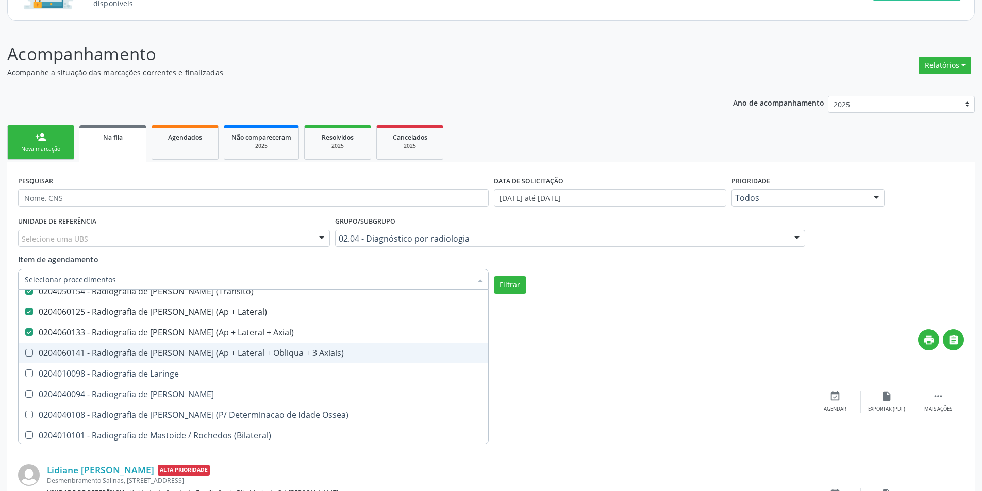
click at [258, 357] on div "0204060141 - Radiografia de Joelho ou Patela (Ap + Lateral + Obliqua + 3 Axiais)" at bounding box center [253, 353] width 457 height 8
checkbox Axiais\) "true"
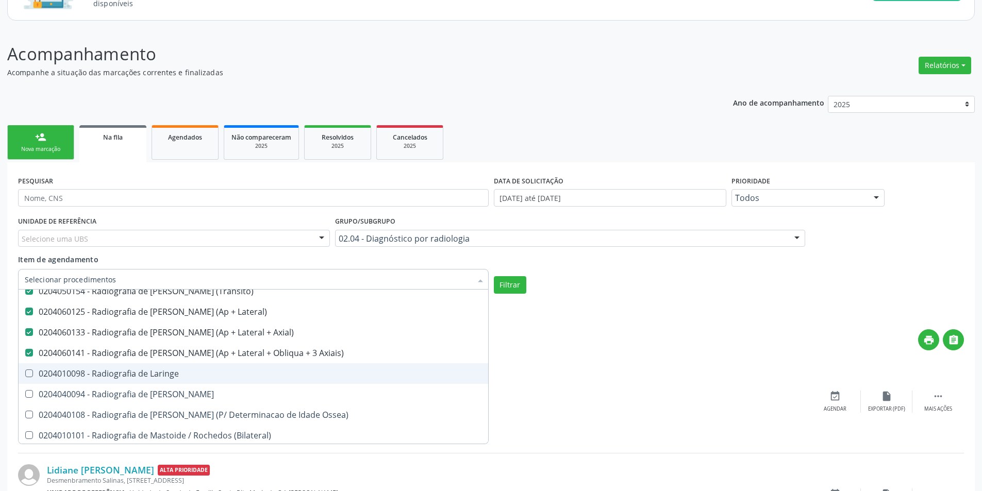
click at [260, 374] on div "0204010098 - Radiografia de Laringe" at bounding box center [253, 374] width 457 height 8
checkbox Laringe "true"
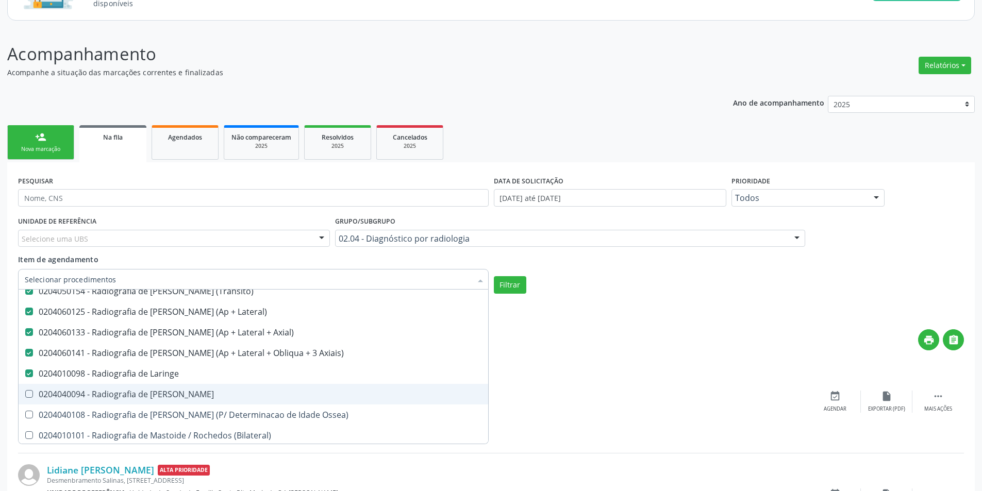
click at [268, 400] on span "0204040094 - Radiografia de Mao" at bounding box center [254, 394] width 470 height 21
checkbox Mao "true"
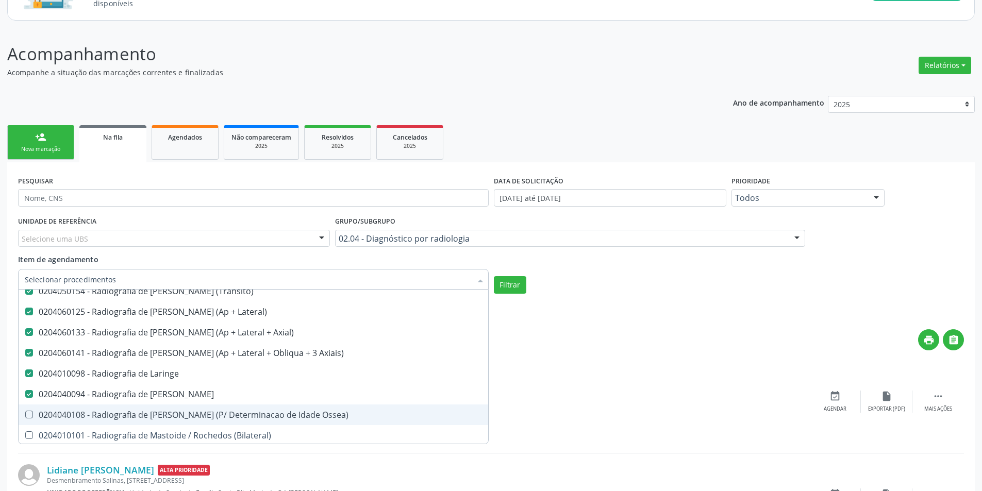
click at [273, 405] on span "0204040108 - Radiografia de Mao e Punho (P/ Determinacao de Idade Ossea)" at bounding box center [254, 415] width 470 height 21
checkbox Ossea\) "true"
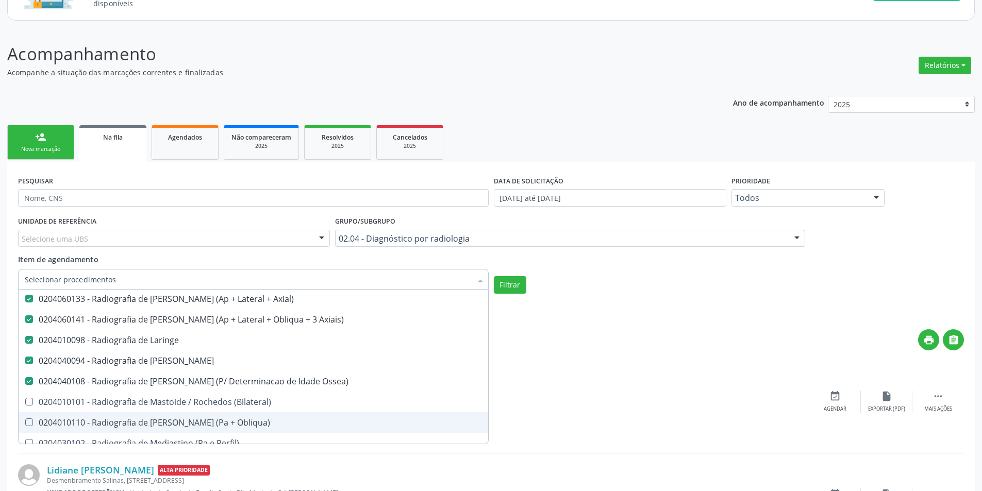
scroll to position [1547, 0]
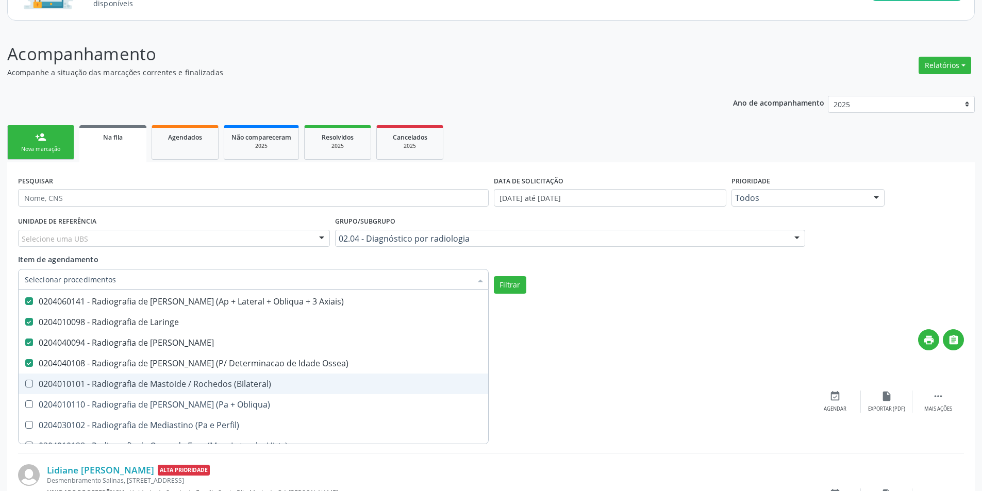
click at [225, 386] on div "0204010101 - Radiografia de Mastoide / Rochedos (Bilateral)" at bounding box center [253, 384] width 457 height 8
checkbox \(Bilateral\) "true"
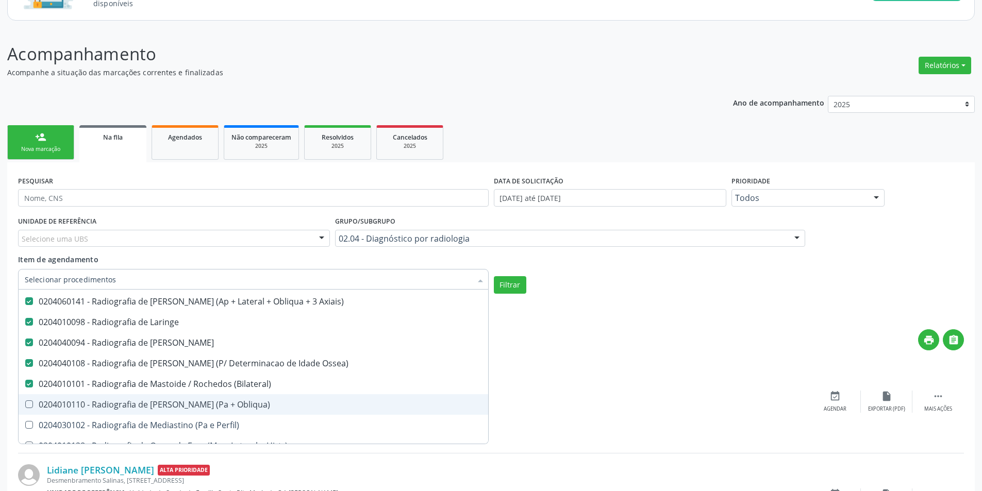
click at [225, 403] on div "0204010110 - Radiografia de Maxilar (Pa + Obliqua)" at bounding box center [253, 405] width 457 height 8
checkbox Obliqua\) "true"
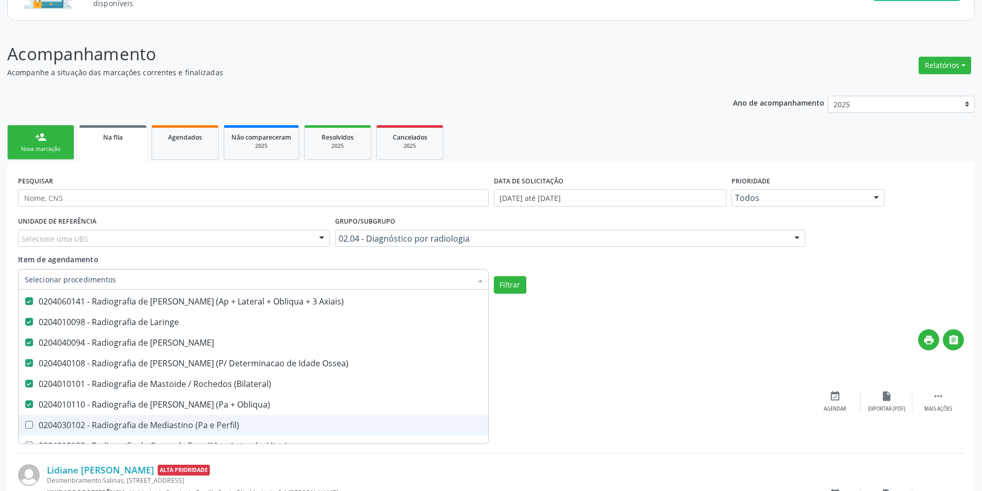
click at [228, 421] on div "0204030102 - Radiografia de Mediastino (Pa e Perfil)" at bounding box center [253, 425] width 457 height 8
checkbox Perfil\) "true"
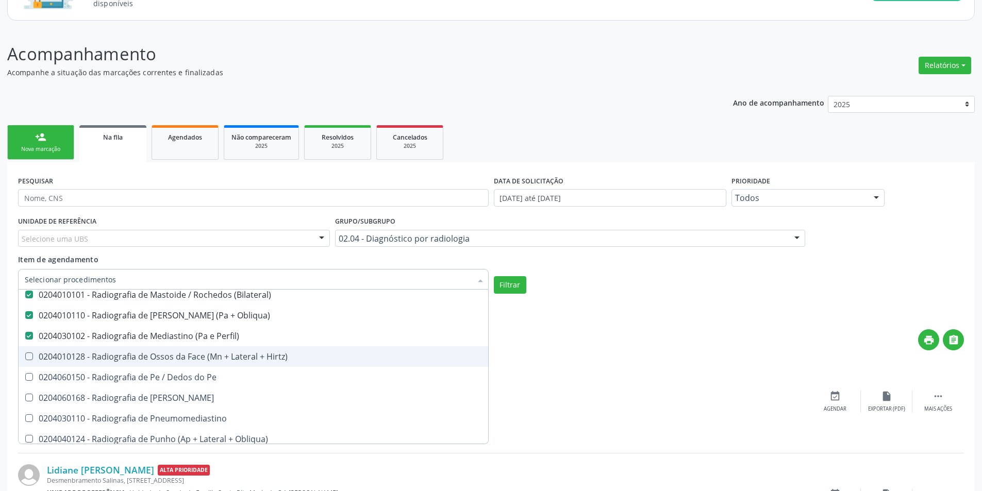
scroll to position [1650, 0]
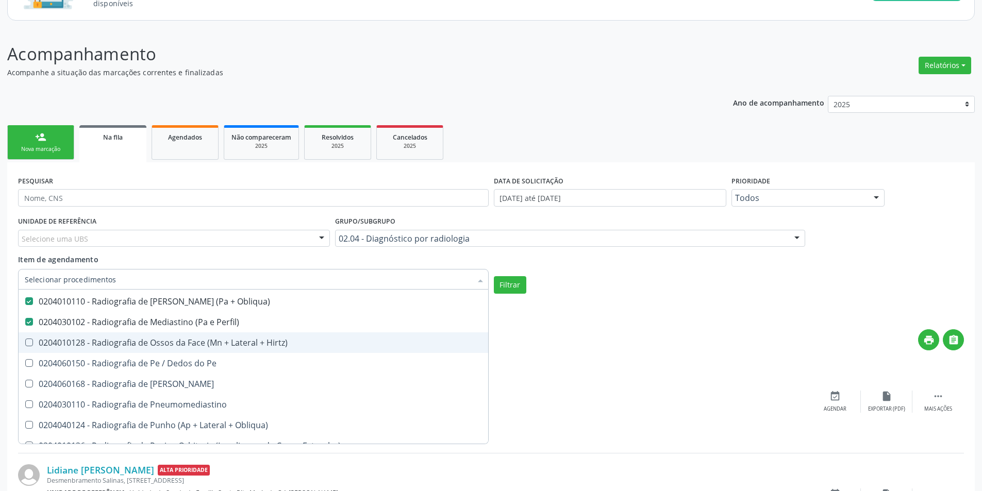
click at [229, 344] on div "0204010128 - Radiografia de Ossos da Face (Mn + Lateral + Hirtz)" at bounding box center [253, 343] width 457 height 8
checkbox Hirtz\) "true"
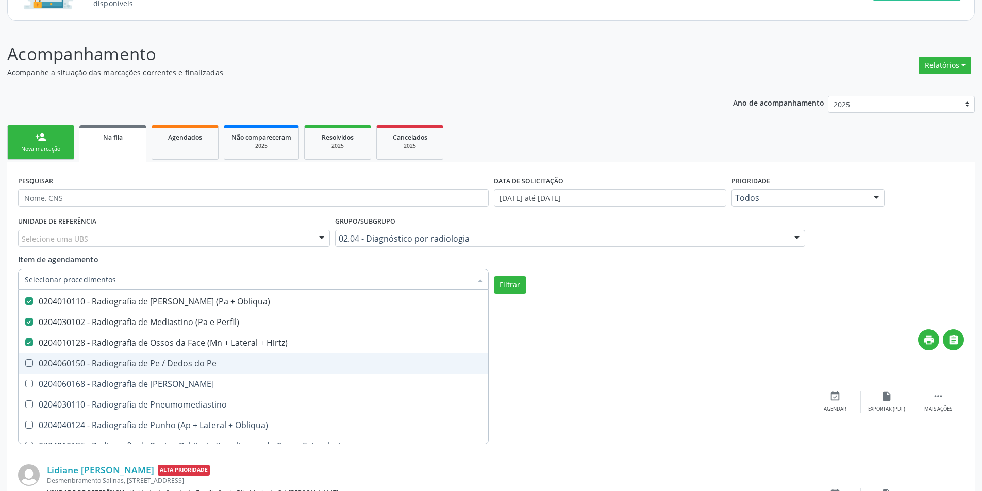
click at [225, 366] on div "0204060150 - Radiografia de Pe / Dedos do Pe" at bounding box center [253, 363] width 457 height 8
checkbox Pe "true"
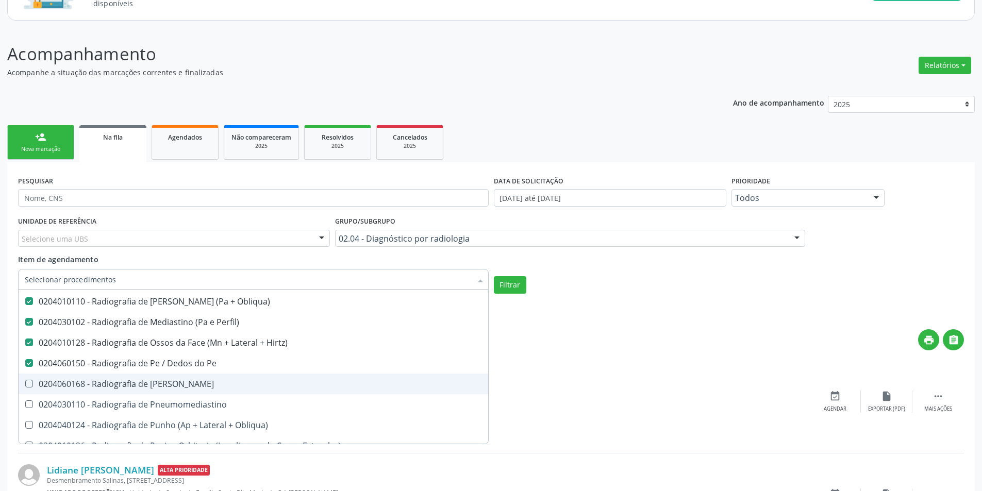
click at [224, 387] on div "0204060168 - Radiografia de Perna" at bounding box center [253, 384] width 457 height 8
checkbox Perna "true"
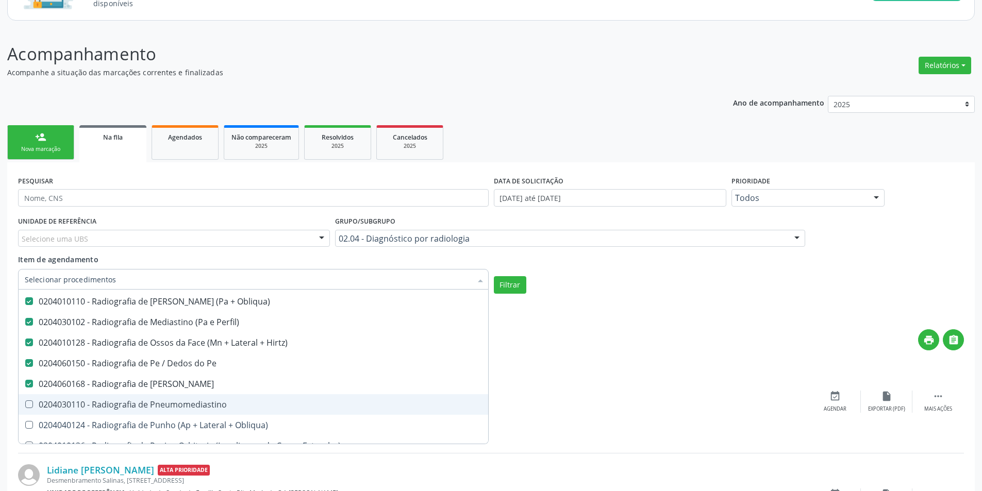
click at [233, 406] on div "0204030110 - Radiografia de Pneumomediastino" at bounding box center [253, 405] width 457 height 8
checkbox Pneumomediastino "true"
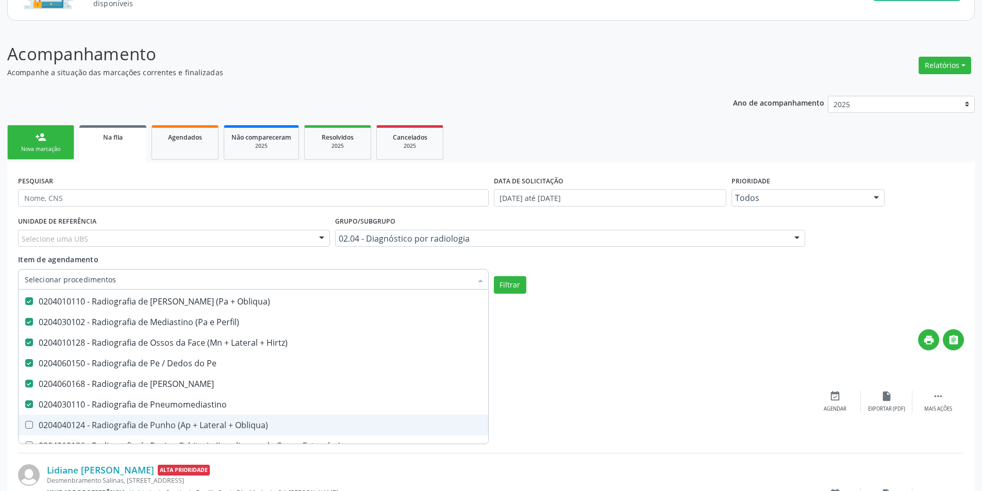
drag, startPoint x: 240, startPoint y: 424, endPoint x: 258, endPoint y: 408, distance: 23.8
click at [241, 424] on div "0204040124 - Radiografia de Punho (Ap + Lateral + Obliqua)" at bounding box center [253, 425] width 457 height 8
checkbox Obliqua\) "true"
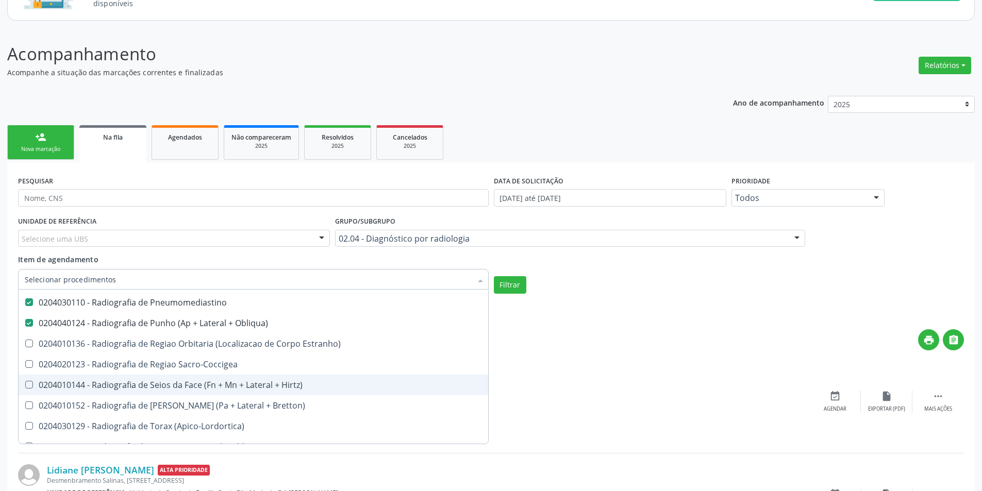
scroll to position [1753, 0]
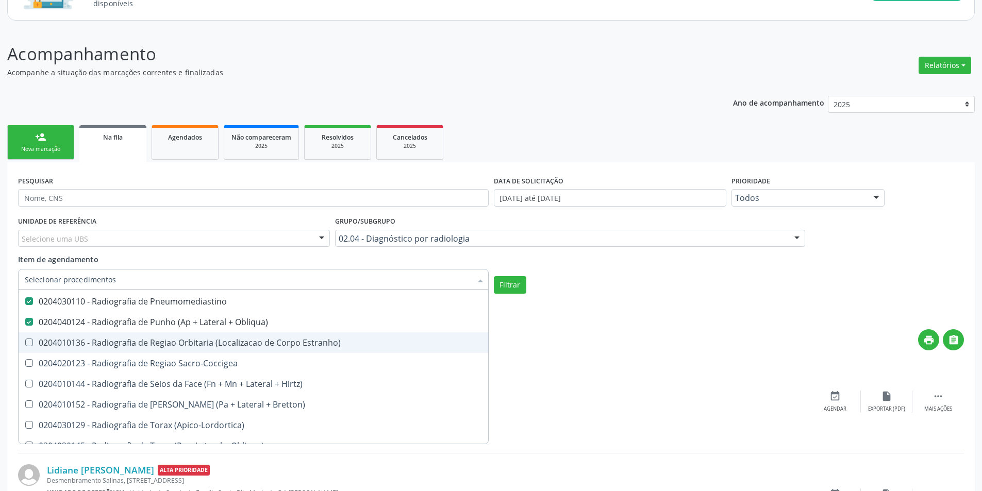
click at [229, 342] on div "0204010136 - Radiografia de Regiao Orbitaria (Localizacao de Corpo Estranho)" at bounding box center [253, 343] width 457 height 8
checkbox Estranho\) "true"
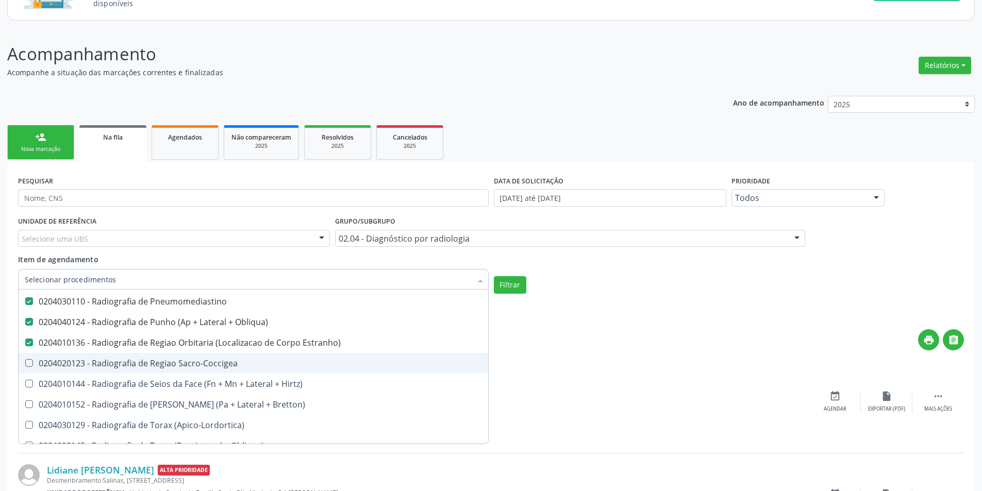
drag, startPoint x: 235, startPoint y: 364, endPoint x: 244, endPoint y: 380, distance: 18.0
click at [235, 365] on div "0204020123 - Radiografia de Regiao Sacro-Coccigea" at bounding box center [253, 363] width 457 height 8
checkbox Sacro-Coccigea "true"
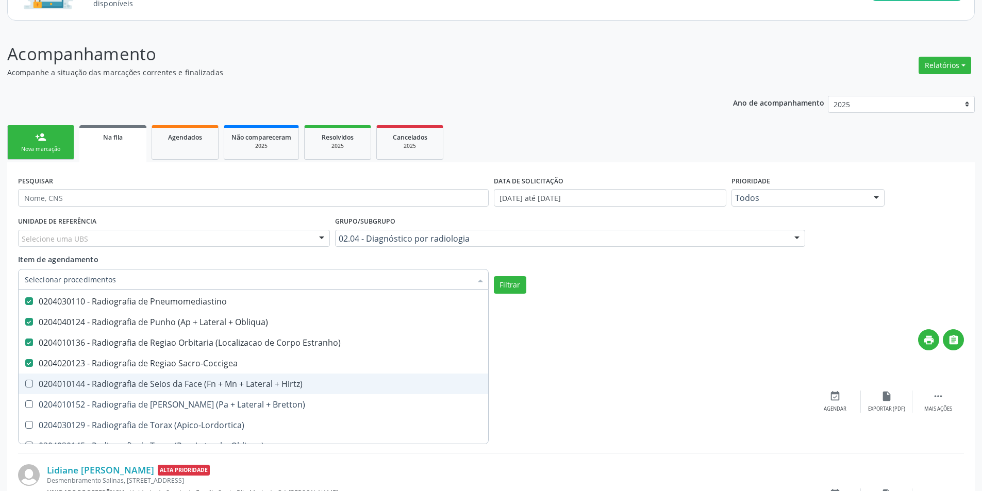
click at [251, 387] on div "0204010144 - Radiografia de Seios da Face (Fn + Mn + Lateral + Hirtz)" at bounding box center [253, 384] width 457 height 8
checkbox Hirtz\) "true"
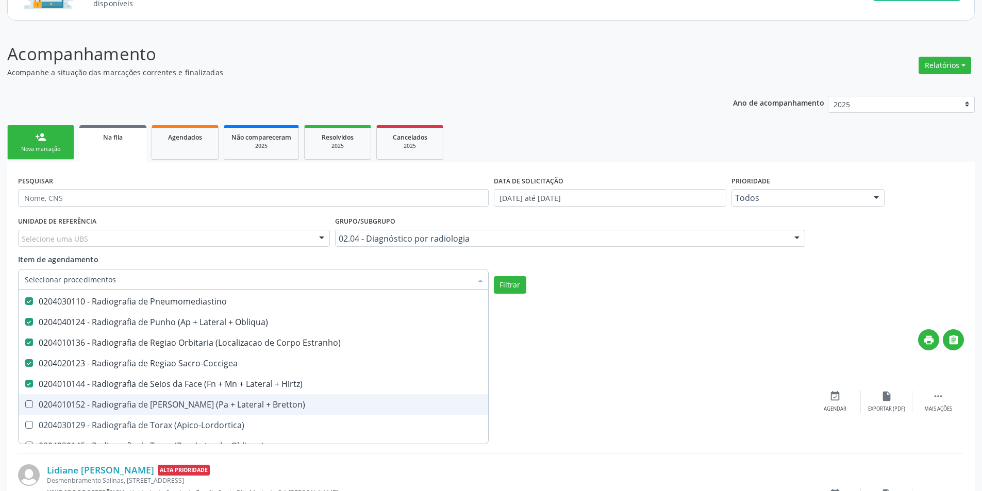
click at [262, 409] on div "0204010152 - Radiografia de Sela Tursica (Pa + Lateral + Bretton)" at bounding box center [253, 405] width 457 height 8
checkbox Bretton\) "true"
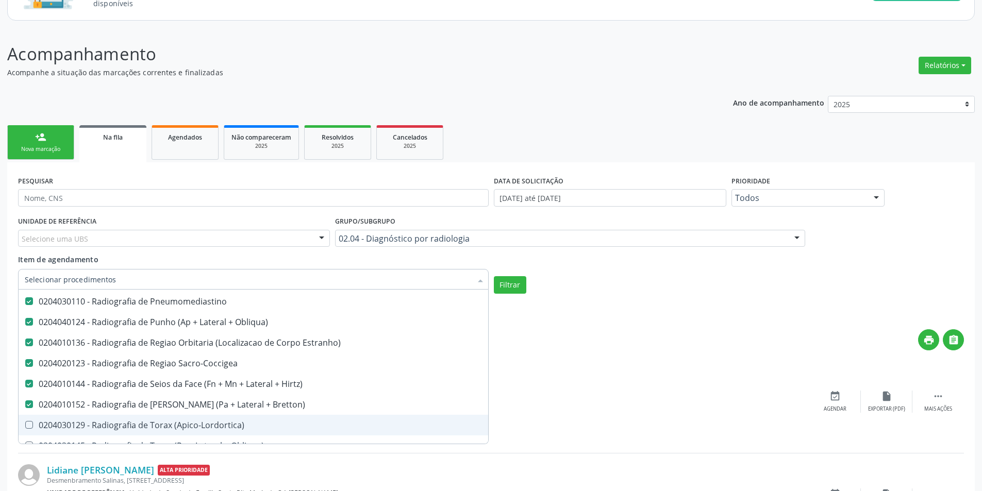
click at [252, 426] on div "0204030129 - Radiografia de Torax (Apico-Lordortica)" at bounding box center [253, 425] width 457 height 8
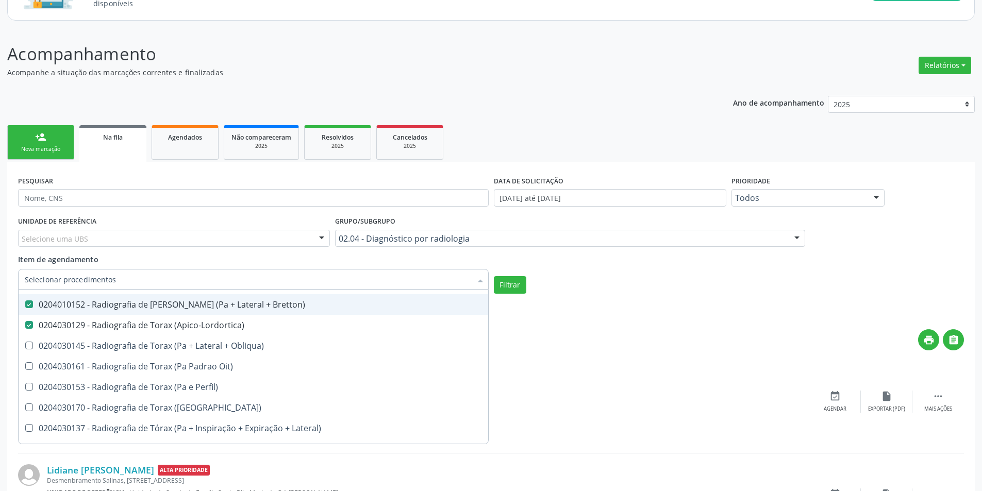
scroll to position [1856, 0]
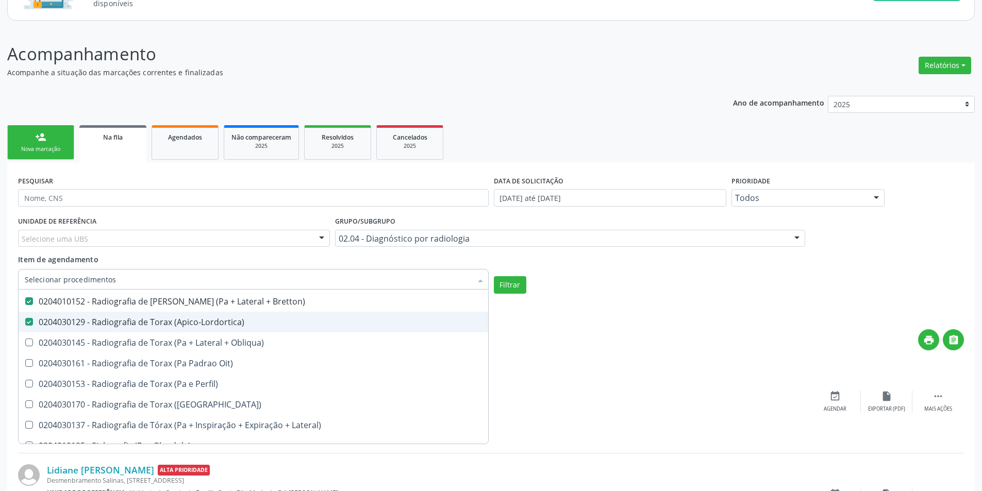
click at [223, 331] on span "0204030129 - Radiografia de Torax (Apico-Lordortica)" at bounding box center [254, 322] width 470 height 21
checkbox \(Apico-Lordortica\) "false"
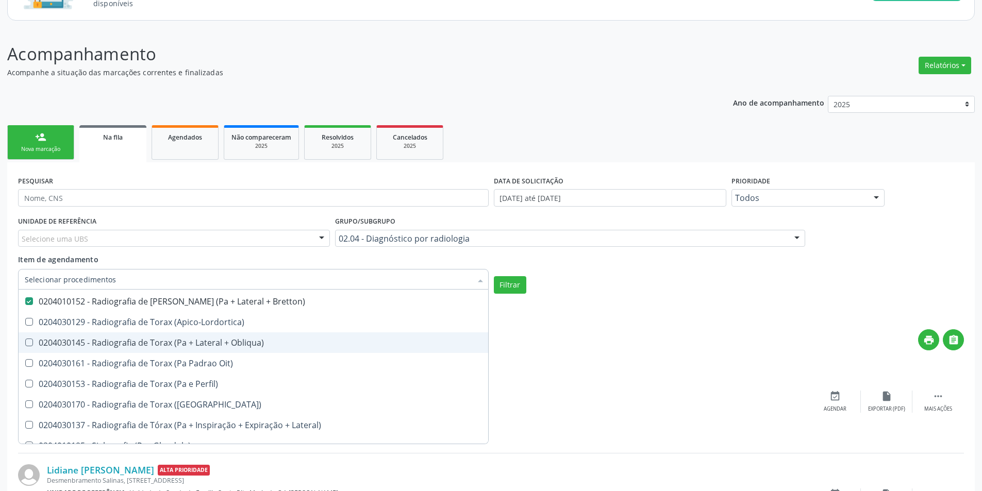
click at [227, 346] on div "0204030145 - Radiografia de Torax (Pa + Lateral + Obliqua)" at bounding box center [253, 343] width 457 height 8
click at [227, 335] on span "0204030145 - Radiografia de Torax (Pa + Lateral + Obliqua)" at bounding box center [254, 343] width 470 height 21
checkbox Obliqua\) "false"
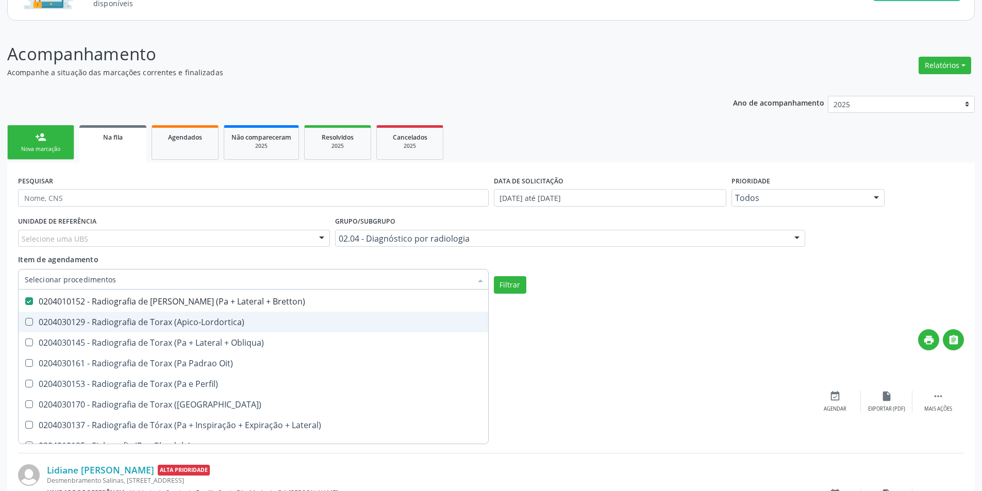
drag, startPoint x: 213, startPoint y: 324, endPoint x: 216, endPoint y: 336, distance: 12.1
click at [213, 325] on div "0204030129 - Radiografia de Torax (Apico-Lordortica)" at bounding box center [253, 322] width 457 height 8
checkbox \(Apico-Lordortica\) "true"
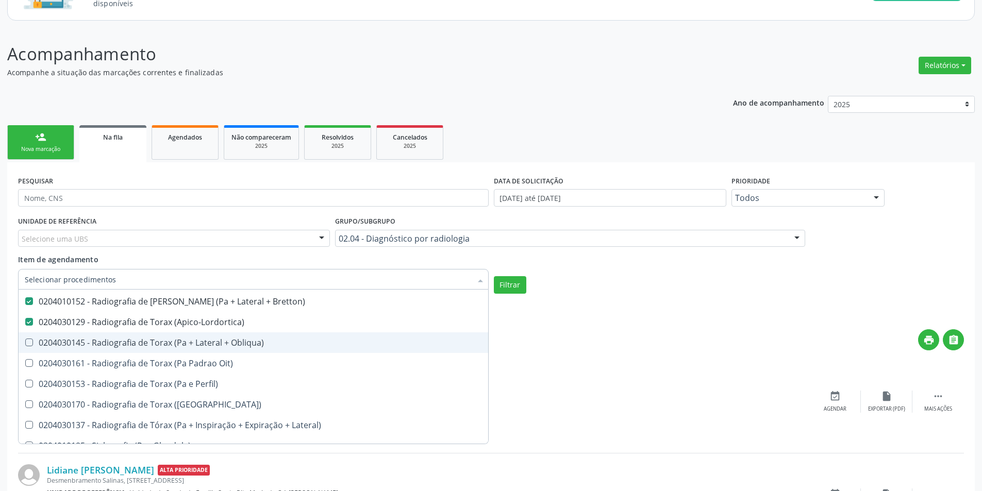
click at [216, 344] on div "0204030145 - Radiografia de Torax (Pa + Lateral + Obliqua)" at bounding box center [253, 343] width 457 height 8
checkbox Obliqua\) "true"
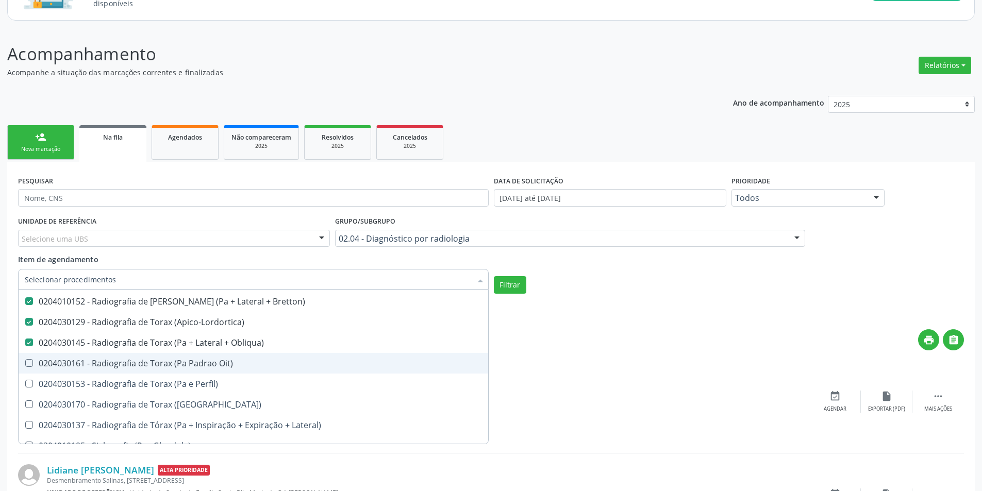
click at [216, 368] on div "0204030161 - Radiografia de Torax (Pa Padrao Oit)" at bounding box center [253, 363] width 457 height 8
checkbox Oit\) "true"
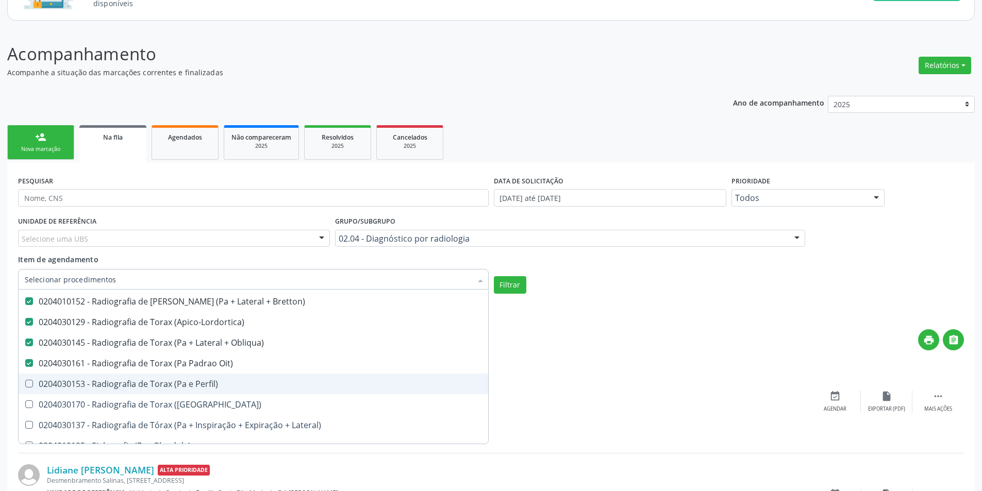
click at [213, 382] on div "0204030153 - Radiografia de Torax (Pa e Perfil)" at bounding box center [253, 384] width 457 height 8
checkbox Perfil\) "true"
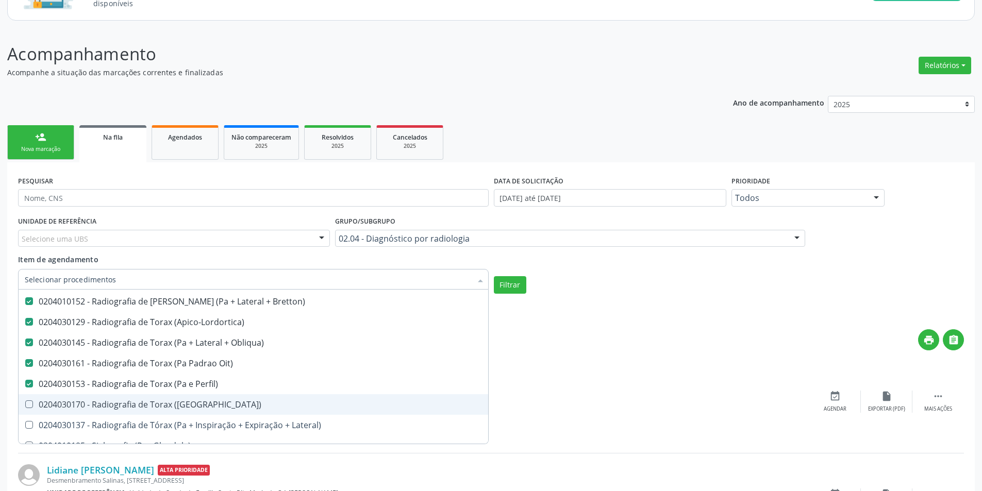
click at [219, 398] on span "0204030170 - Radiografia de Torax (Pa)" at bounding box center [254, 404] width 470 height 21
checkbox \(Pa\) "true"
click at [222, 415] on span "0204030137 - Radiografia de Tórax (Pa + Inspiração + Expiração + Lateral)" at bounding box center [254, 425] width 470 height 21
checkbox Lateral\) "true"
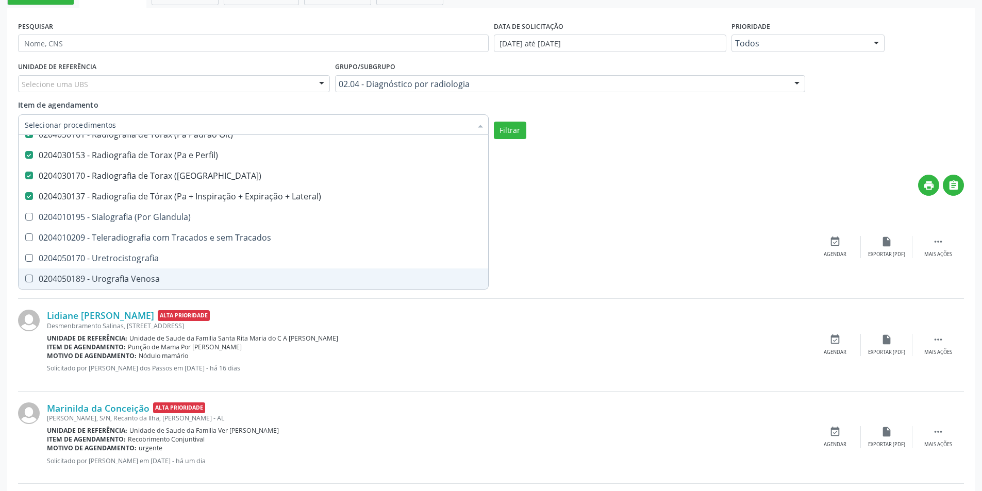
scroll to position [1827, 0]
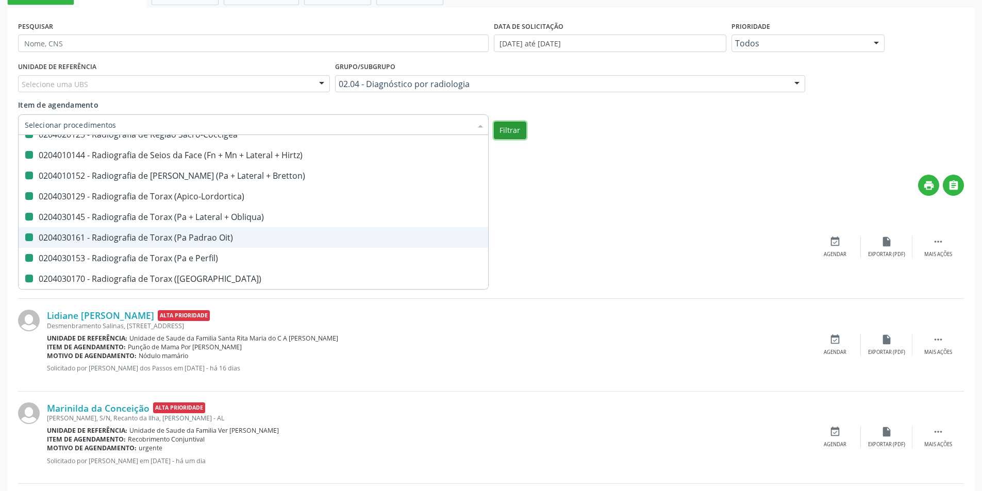
checkbox Unilateral "true"
checkbox Contraste "true"
checkbox Per-Operatoria "true"
checkbox Pos-Operatoria "true"
checkbox Dacriocistografia "true"
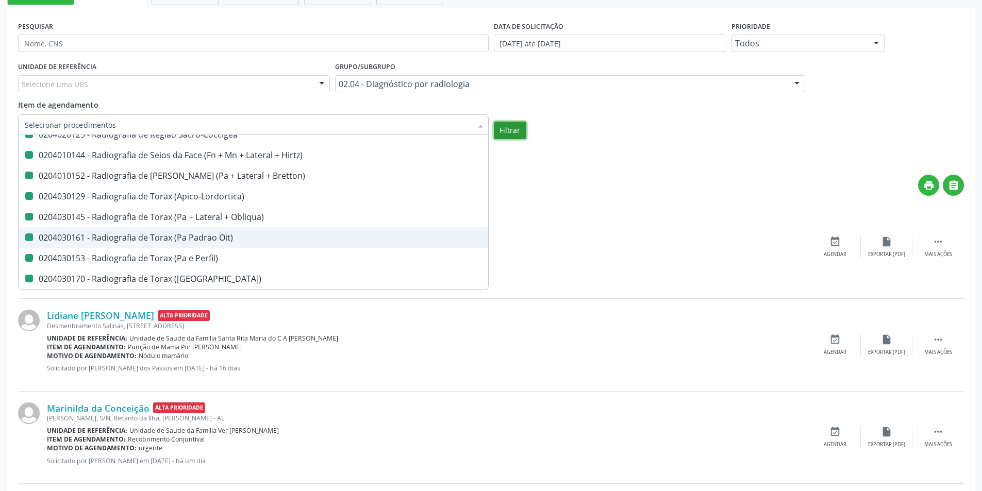
checkbox Femur\) "true"
checkbox Mama\) "true"
checkbox Hipotonica "true"
checkbox Escanometria "true"
checkbox Fistulografia "true"
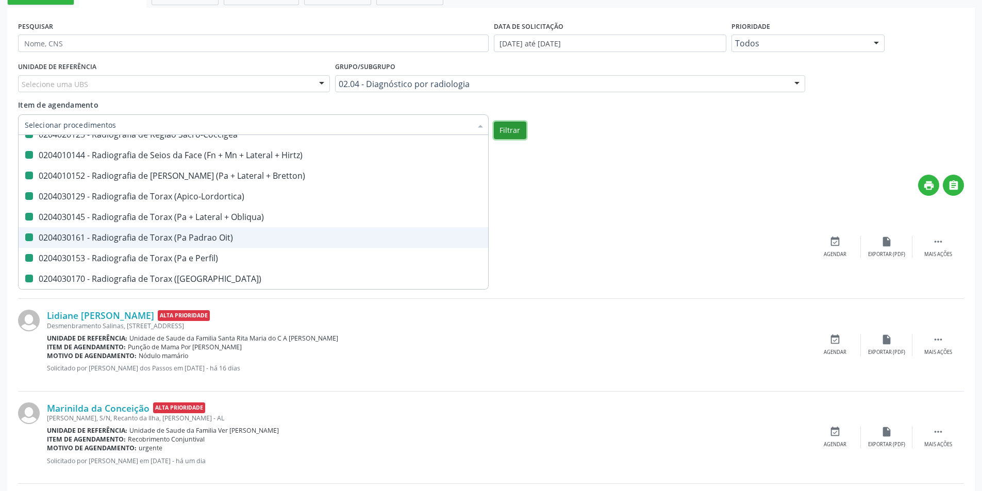
checkbox Histerossalpingografia "true"
checkbox Mamografia "true"
checkbox Rastreamento "true"
checkbox Mamografia "true"
checkbox Mielografia "true"
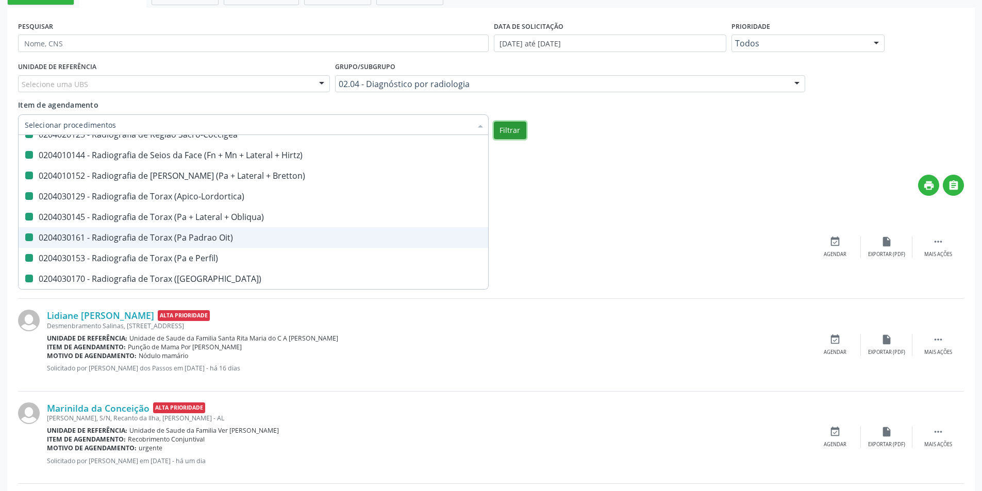
checkbox Percutanea "true"
checkbox Ascendente "true"
checkbox Vertebral "true"
checkbox Laringe "true"
checkbox Plano\) "true"
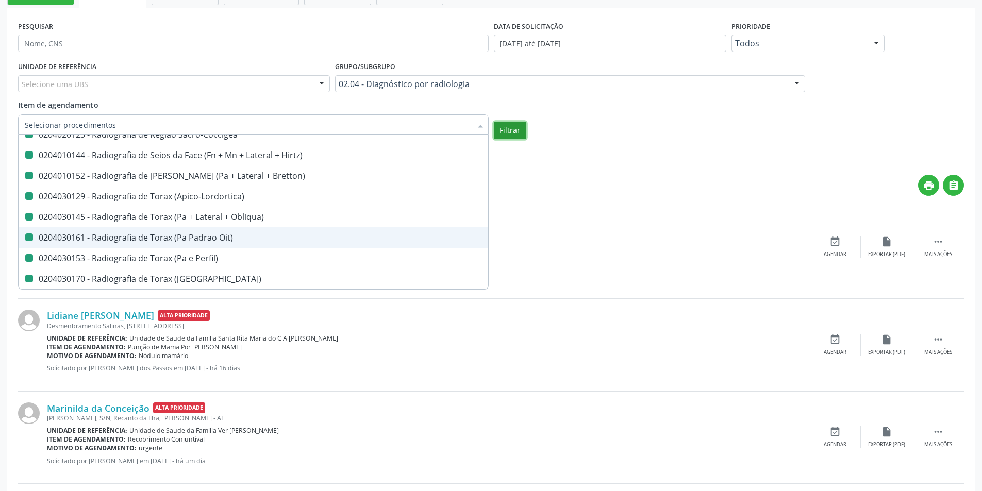
checkbox Planos "true"
checkbox Contraste "true"
checkbox Hirtz\) "true"
checkbox Wing\) "true"
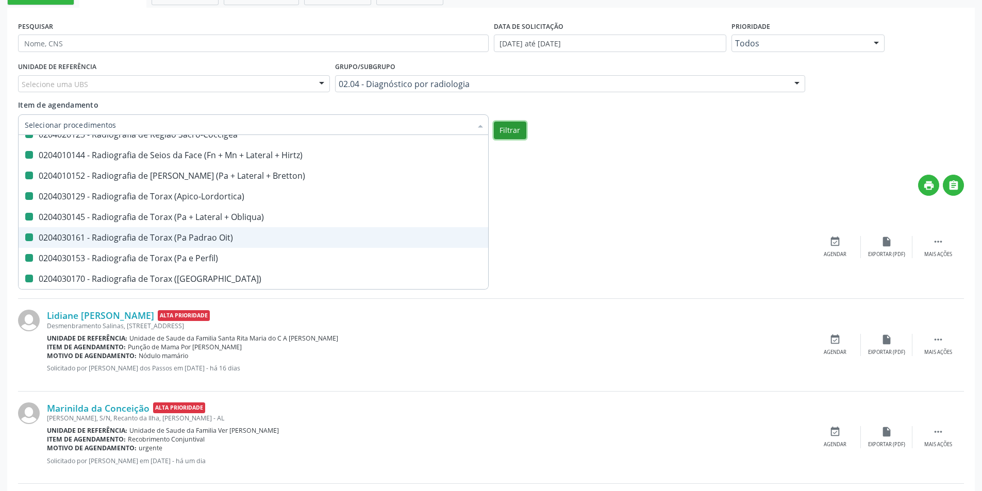
checkbox Oclusal "true"
checkbox \(Enteroclise\) "true"
checkbox Panoramica "true"
checkbox Escoliose\) "true"
checkbox Inferiores "true"
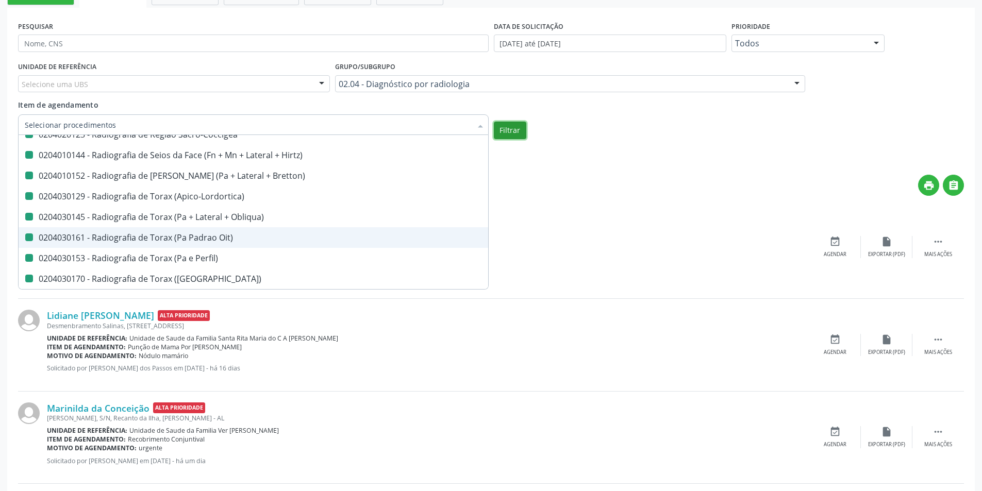
checkbox Periapical "true"
checkbox Mao "false"
checkbox Posicoes\) "false"
checkbox Esofago "false"
checkbox Esterno "false"
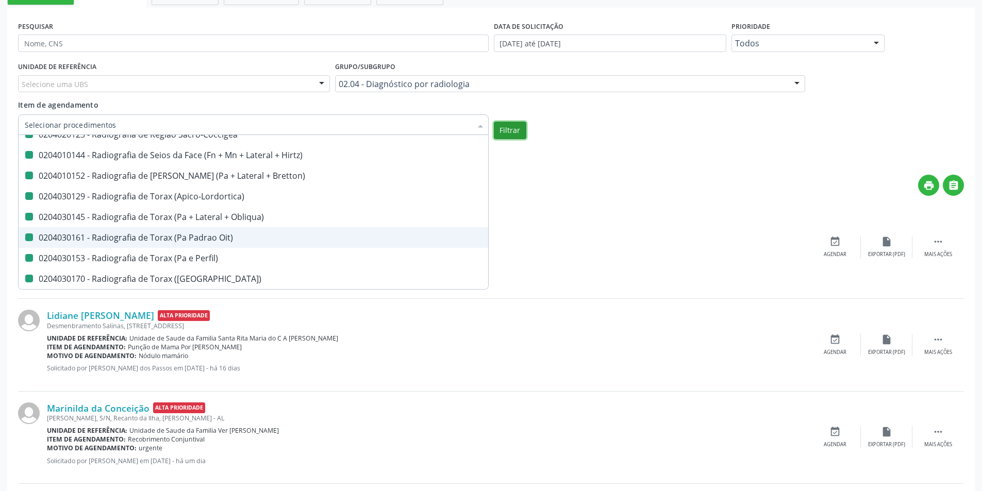
checkbox Duodeno "false"
checkbox \(Transito\) "false"
checkbox Lateral\) "false"
checkbox Axial\) "false"
checkbox Axiais\) "false"
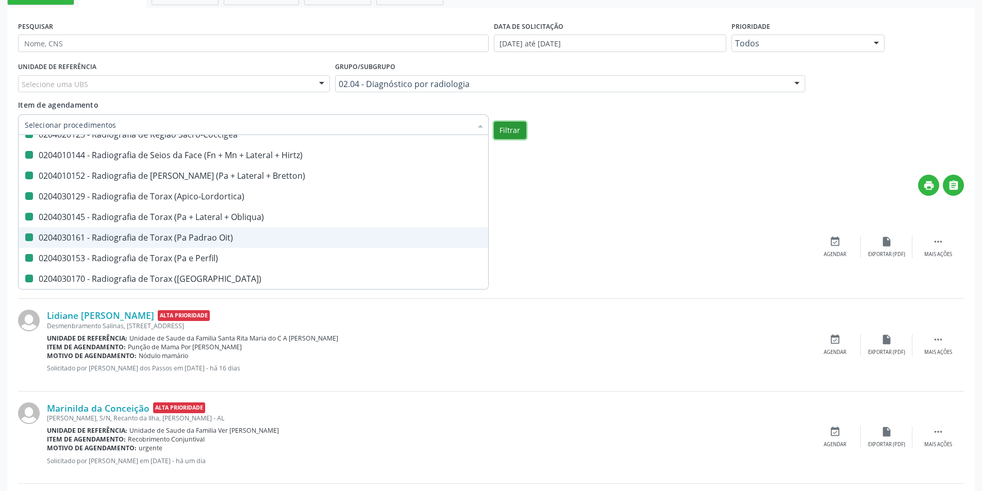
checkbox Laringe "false"
checkbox Mao "false"
checkbox Ossea\) "false"
checkbox \(Bilateral\) "false"
checkbox Obliqua\) "false"
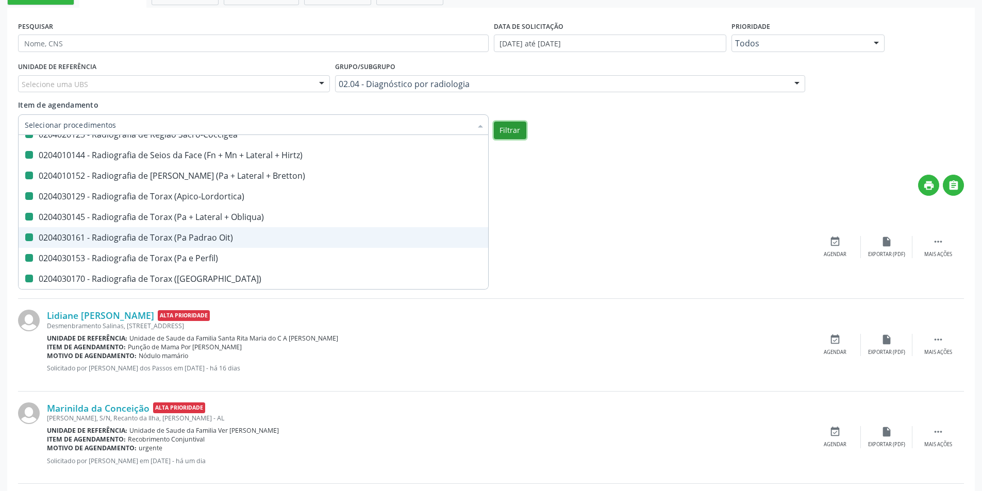
checkbox Perfil\) "false"
checkbox Hirtz\) "false"
checkbox Pe "false"
checkbox Perna "false"
checkbox Pneumomediastino "false"
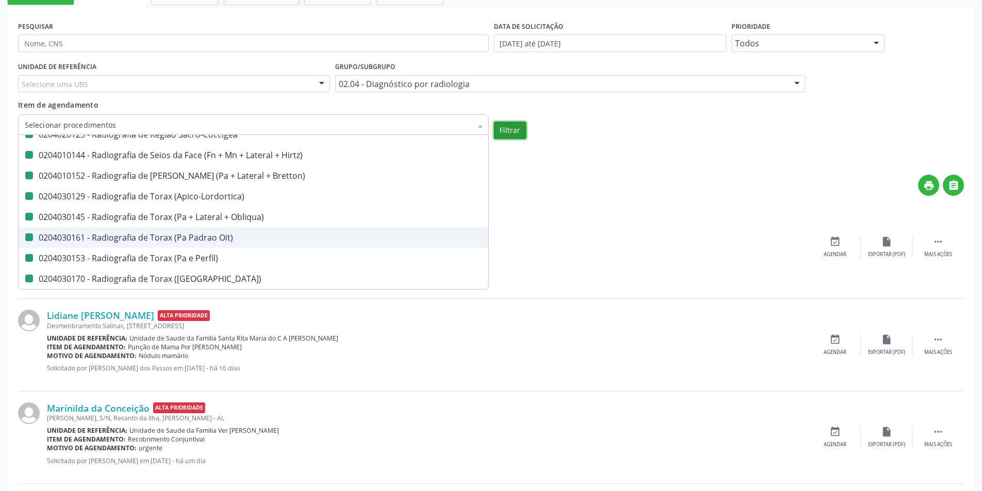
checkbox Obliqua\) "false"
checkbox Estranho\) "false"
checkbox Sacro-Coccigea "false"
checkbox Hirtz\) "false"
checkbox Bretton\) "false"
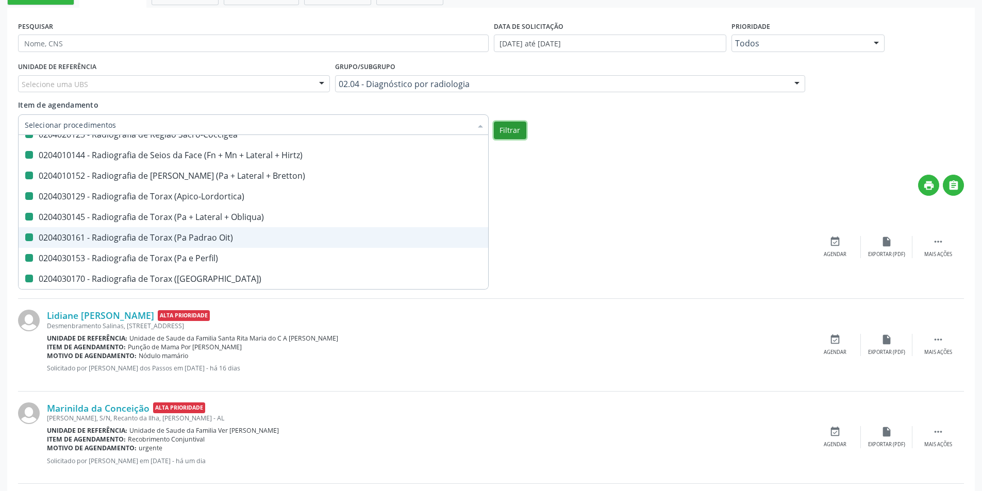
checkbox \(Apico-Lordortica\) "false"
checkbox Obliqua\) "false"
checkbox Oit\) "false"
checkbox Perfil\) "false"
checkbox \(Pa\) "false"
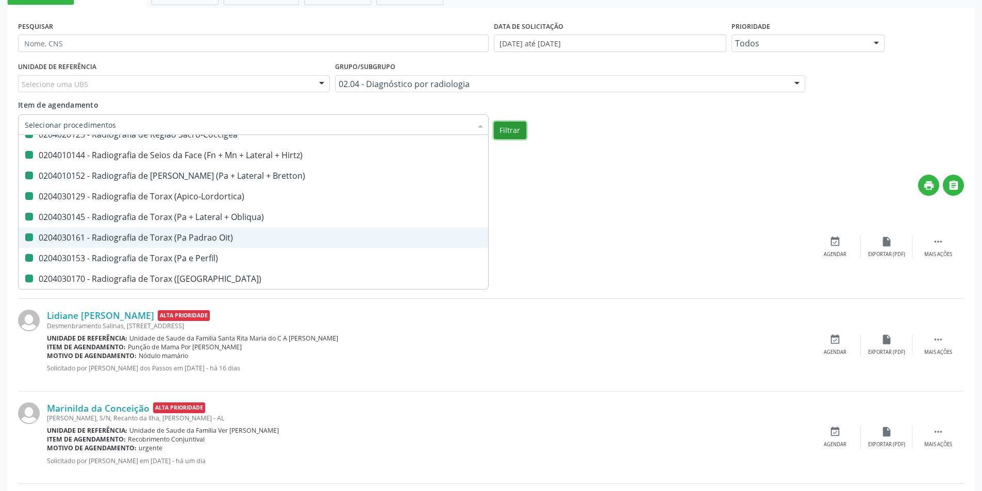
checkbox Lateral\) "false"
click at [509, 131] on button "Filtrar" at bounding box center [510, 131] width 32 height 18
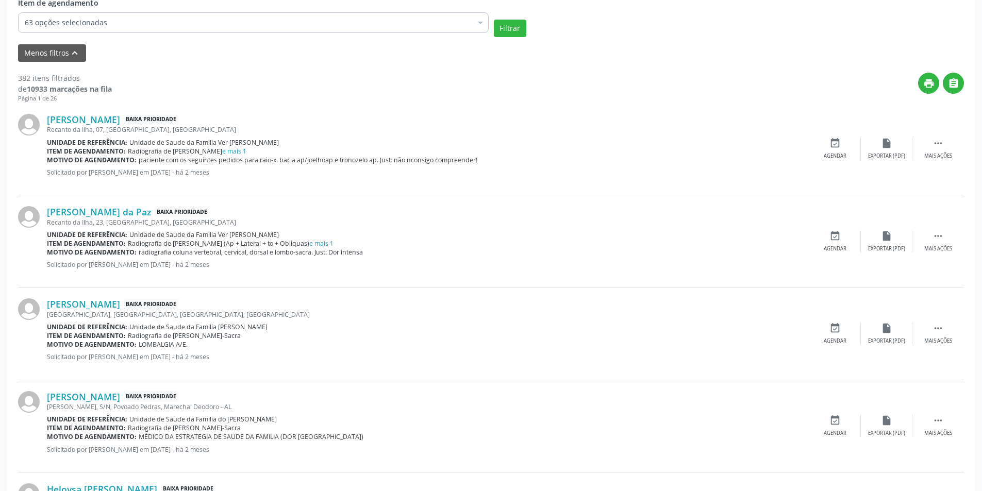
scroll to position [361, 0]
click at [222, 147] on link "e mais 1" at bounding box center [234, 150] width 24 height 9
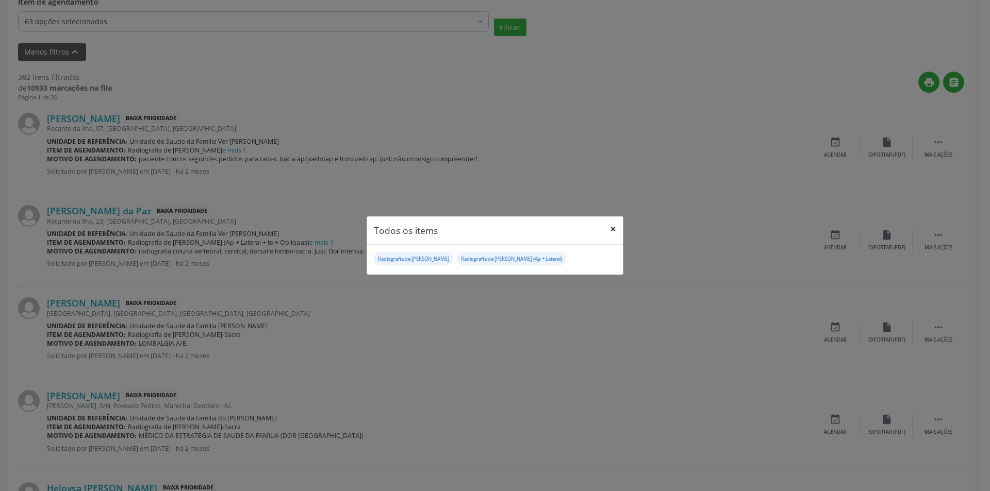
click at [614, 230] on button "×" at bounding box center [613, 229] width 21 height 25
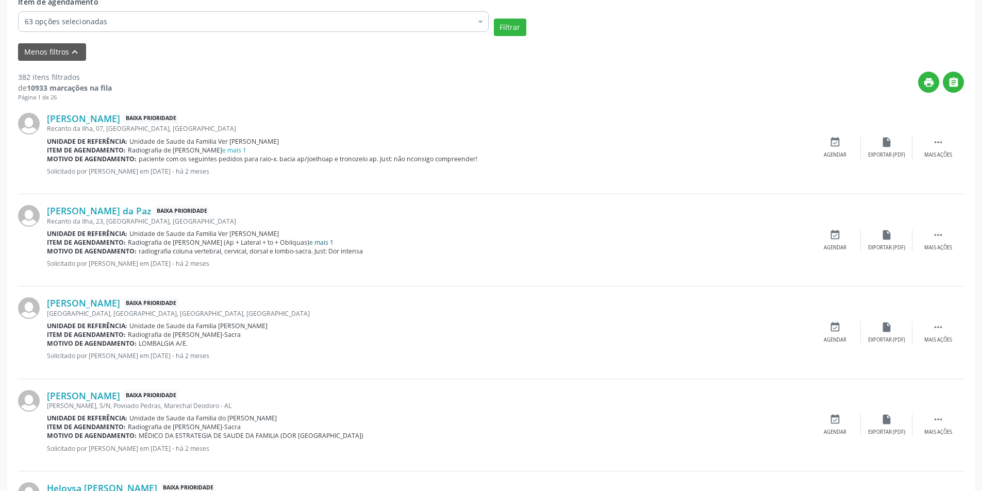
click at [317, 244] on link "e mais 1" at bounding box center [321, 242] width 24 height 9
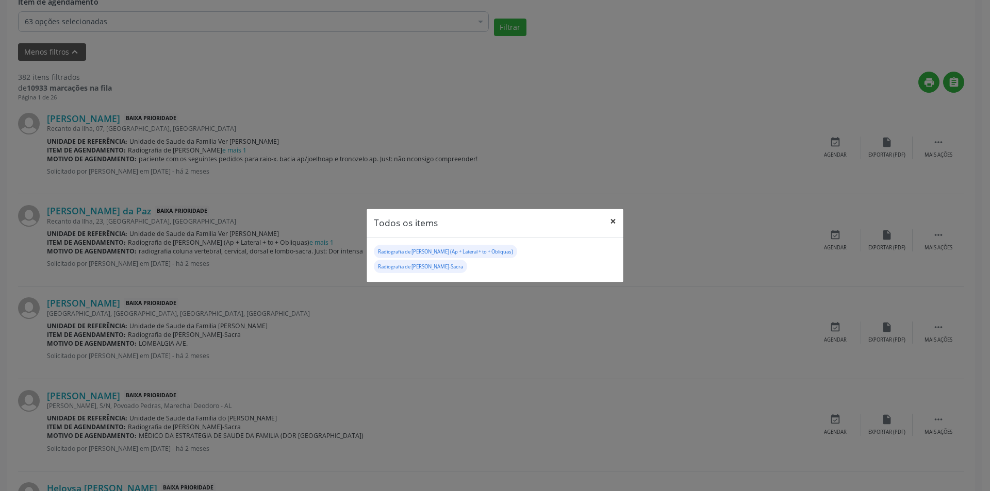
click at [617, 220] on button "×" at bounding box center [613, 221] width 21 height 25
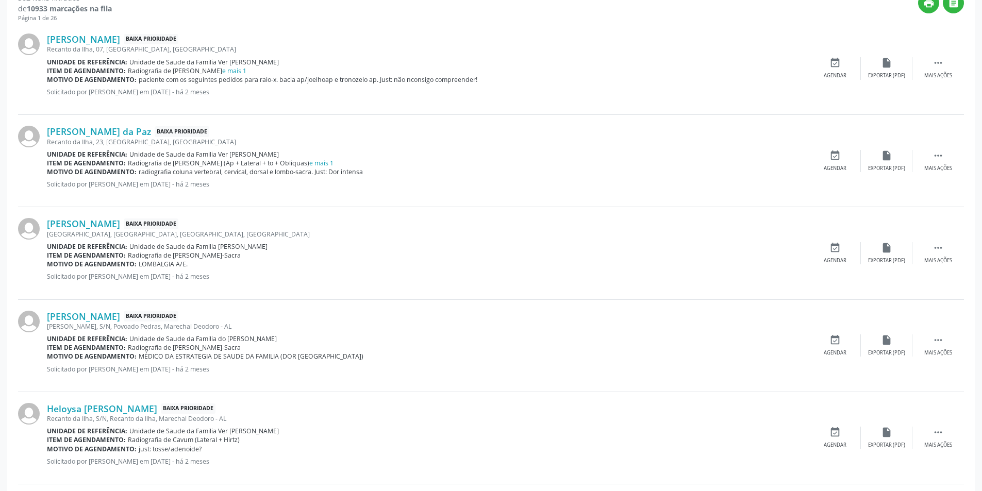
scroll to position [464, 0]
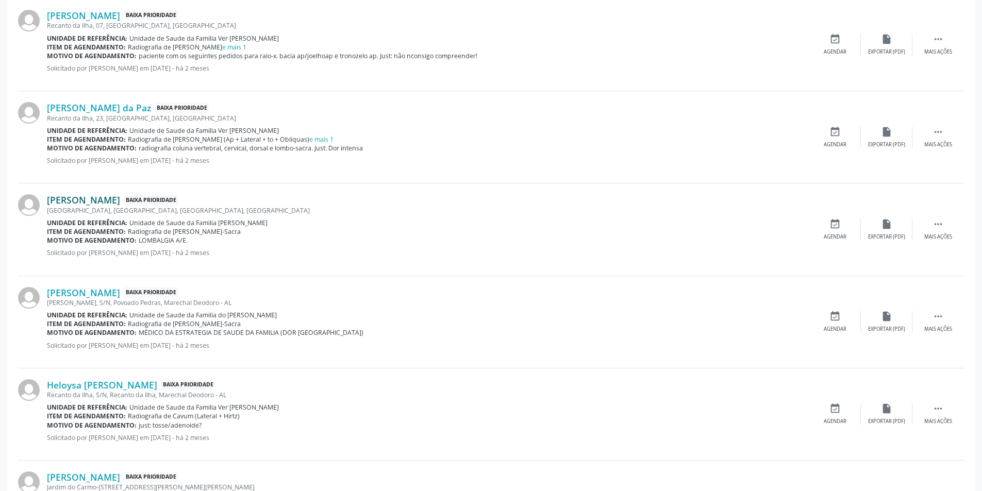
click at [112, 205] on link "Maria Regina da Silva Leite" at bounding box center [83, 199] width 73 height 11
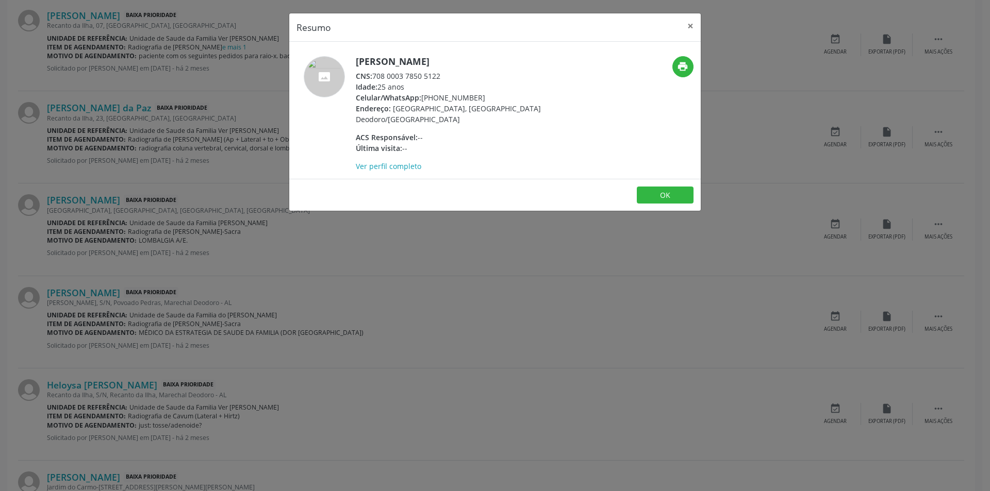
drag, startPoint x: 376, startPoint y: 76, endPoint x: 435, endPoint y: 73, distance: 59.4
click at [451, 73] on div "CNS: 708 0003 7850 5122" at bounding box center [456, 76] width 201 height 11
copy div "708 0003 7850 5122"
click at [671, 197] on button "OK" at bounding box center [665, 196] width 57 height 18
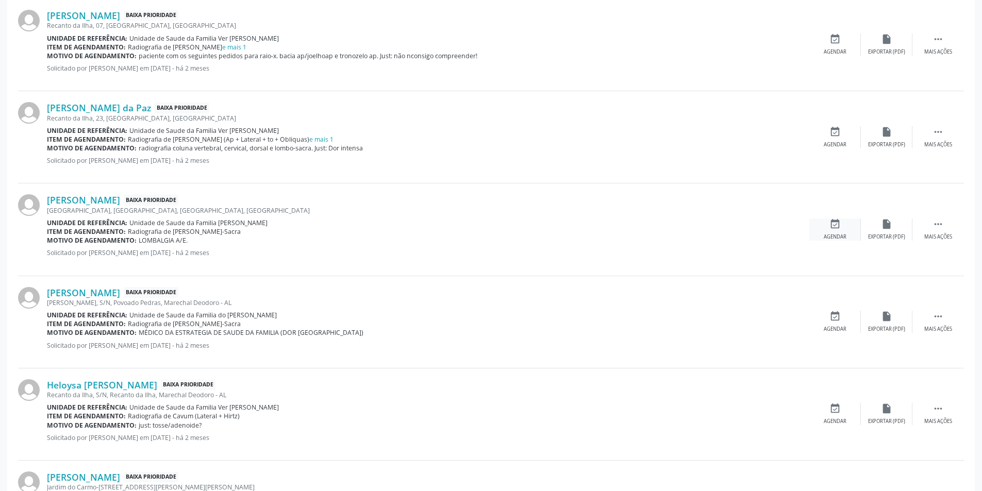
click at [827, 224] on div "event_available Agendar" at bounding box center [836, 230] width 52 height 22
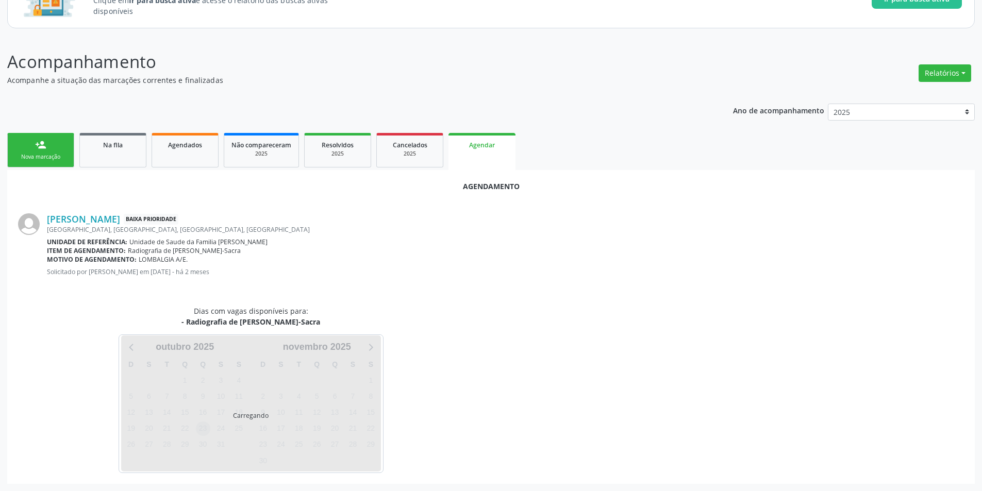
scroll to position [120, 0]
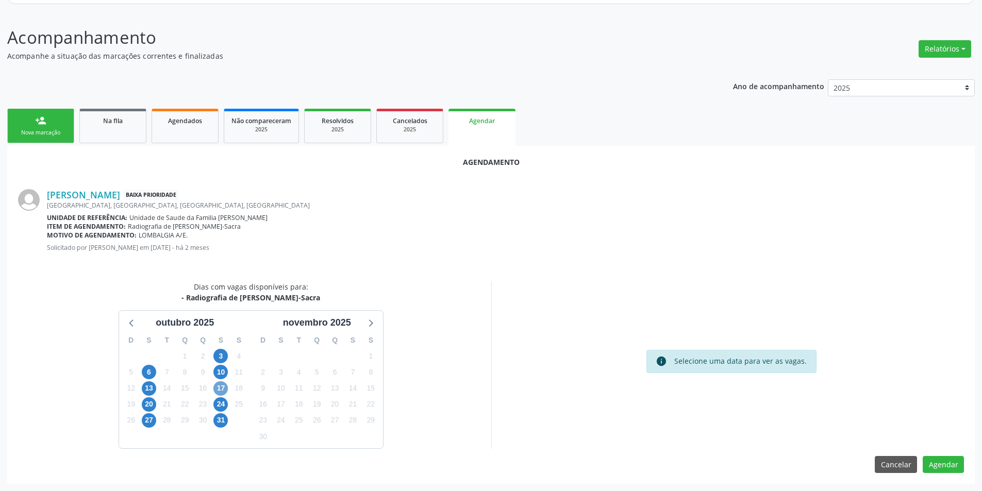
click at [221, 386] on span "17" at bounding box center [220, 389] width 14 height 14
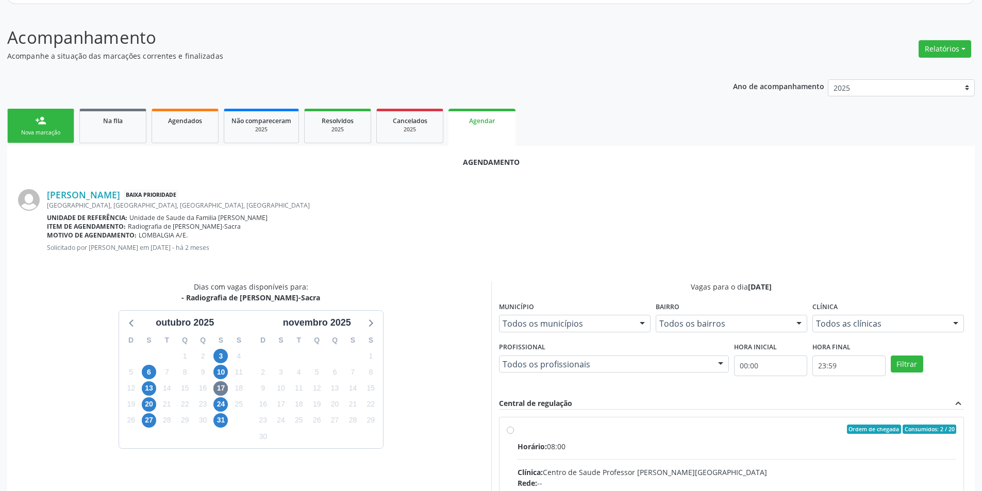
click at [510, 430] on input "Ordem de chegada Consumidos: 2 / 20 Horário: 08:00 Clínica: Centro de Saude Pro…" at bounding box center [510, 429] width 7 height 9
radio input "true"
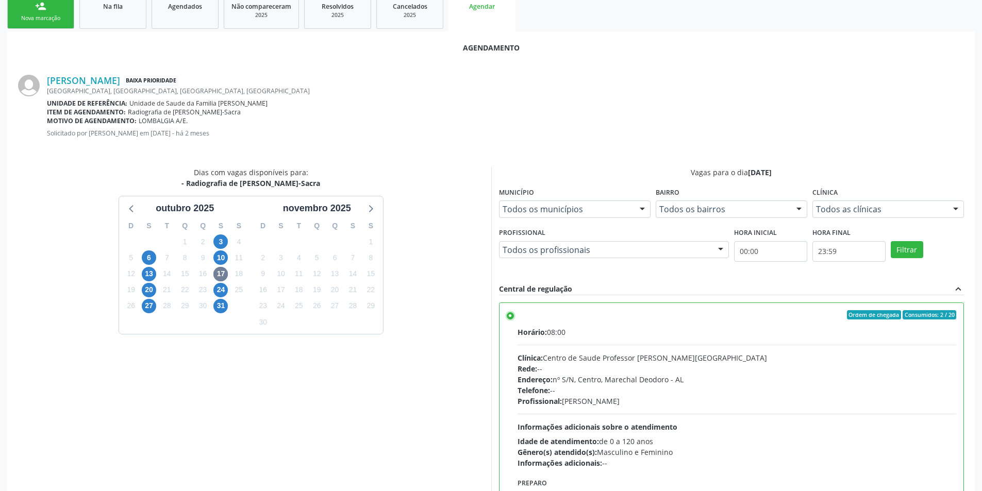
scroll to position [287, 0]
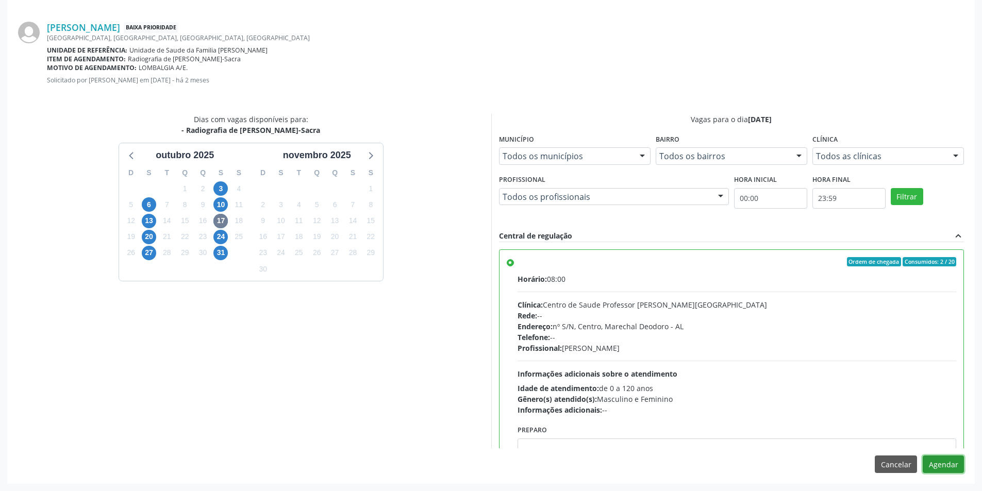
click at [942, 464] on button "Agendar" at bounding box center [943, 465] width 41 height 18
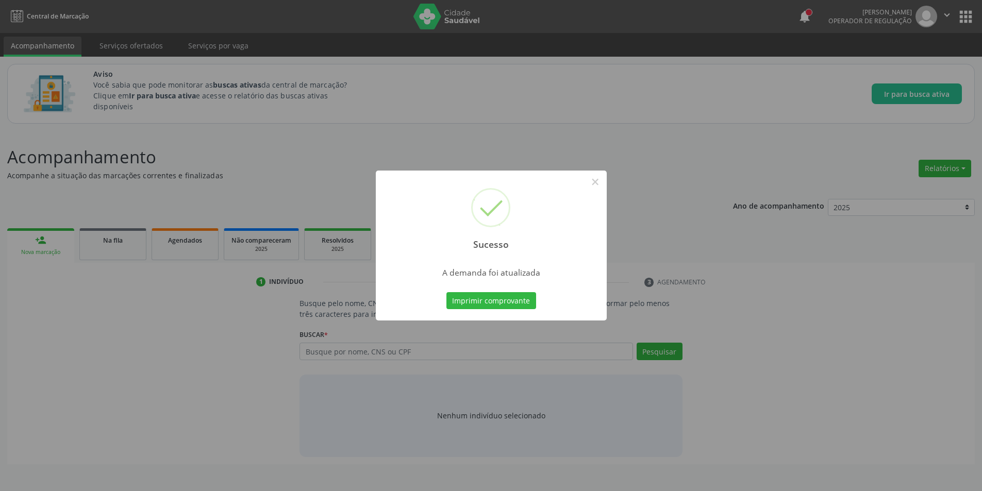
scroll to position [0, 0]
click at [598, 180] on button "×" at bounding box center [599, 182] width 18 height 18
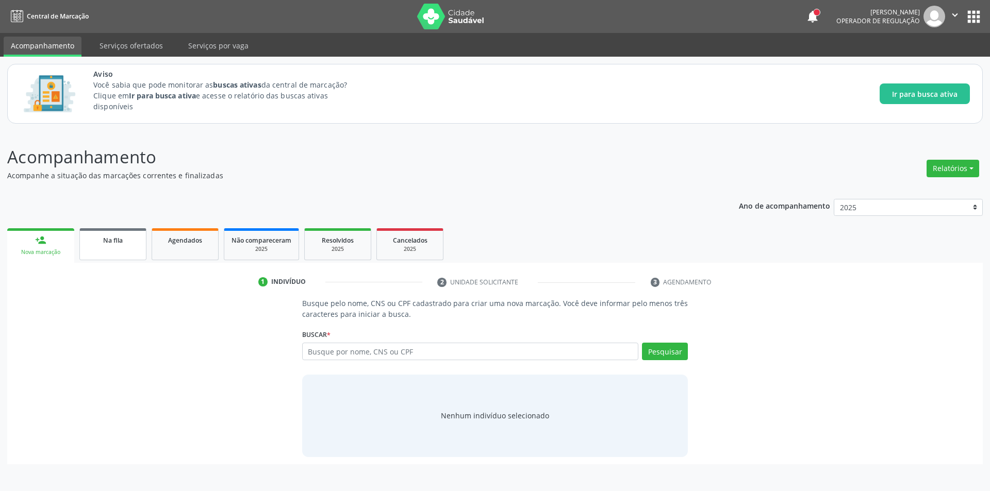
click at [104, 249] on link "Na fila" at bounding box center [112, 244] width 67 height 32
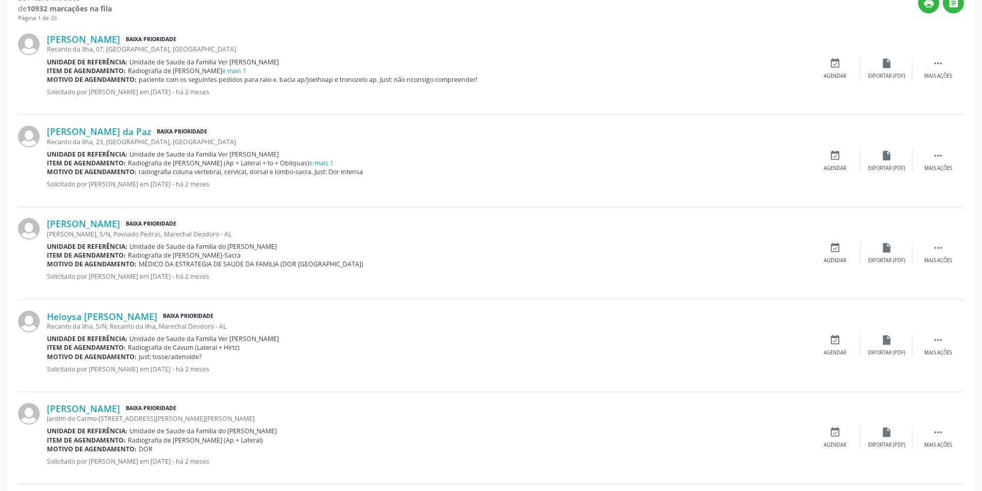
scroll to position [361, 0]
click at [115, 226] on link "Antonio Barros Neto" at bounding box center [83, 223] width 73 height 11
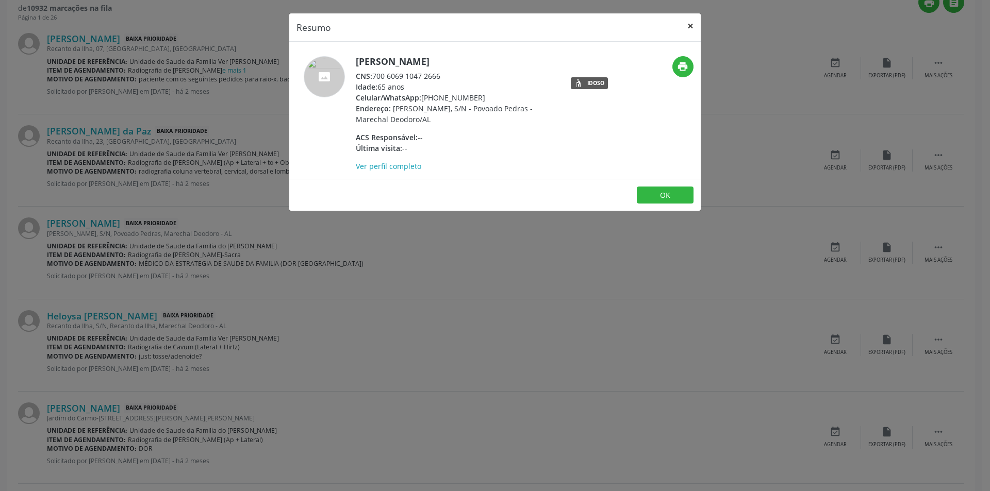
click at [695, 19] on button "×" at bounding box center [690, 25] width 21 height 25
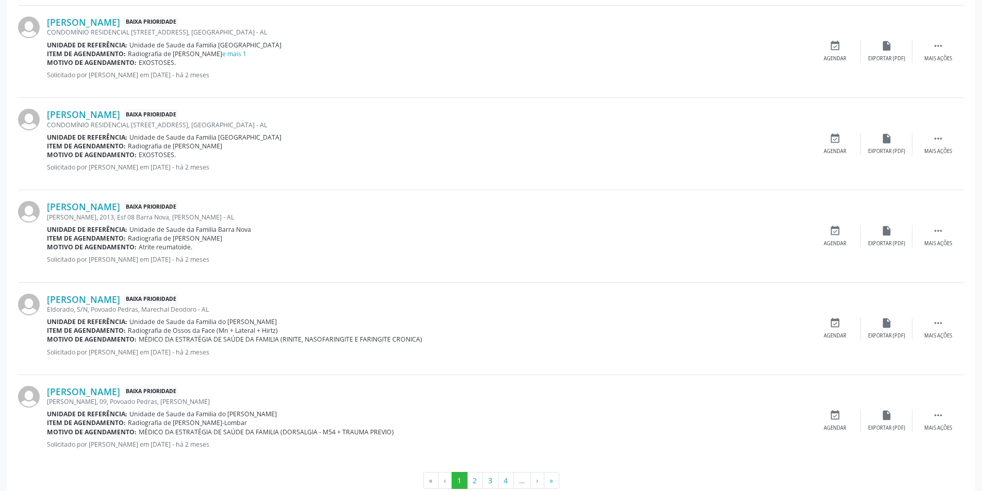
scroll to position [1325, 0]
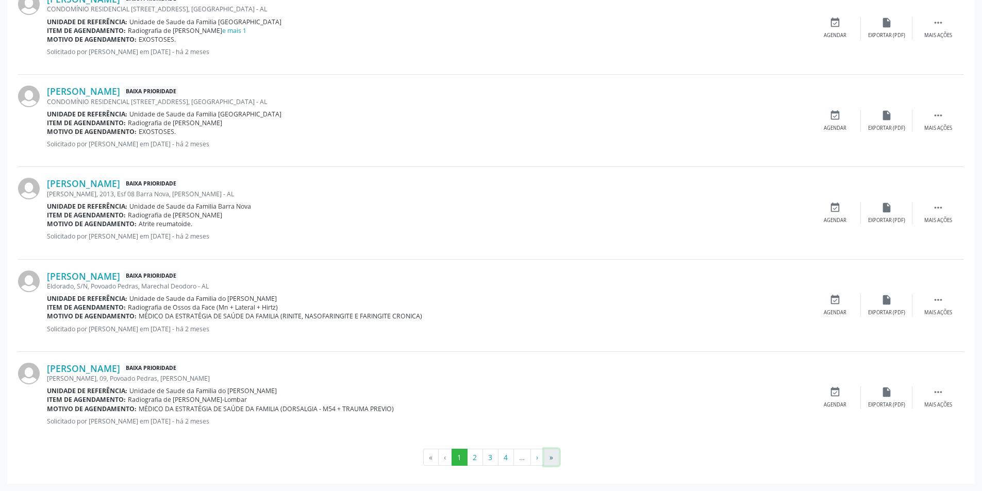
click at [548, 459] on button "»" at bounding box center [551, 458] width 15 height 18
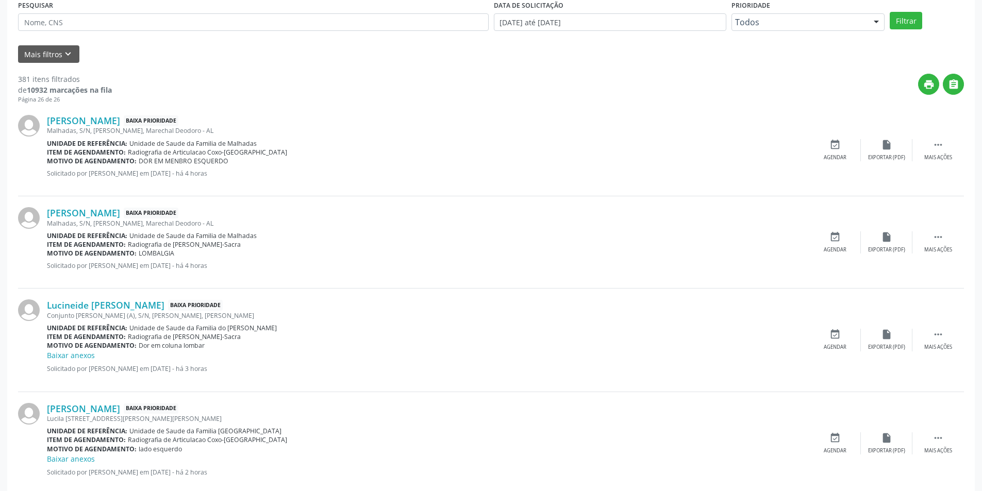
scroll to position [537, 0]
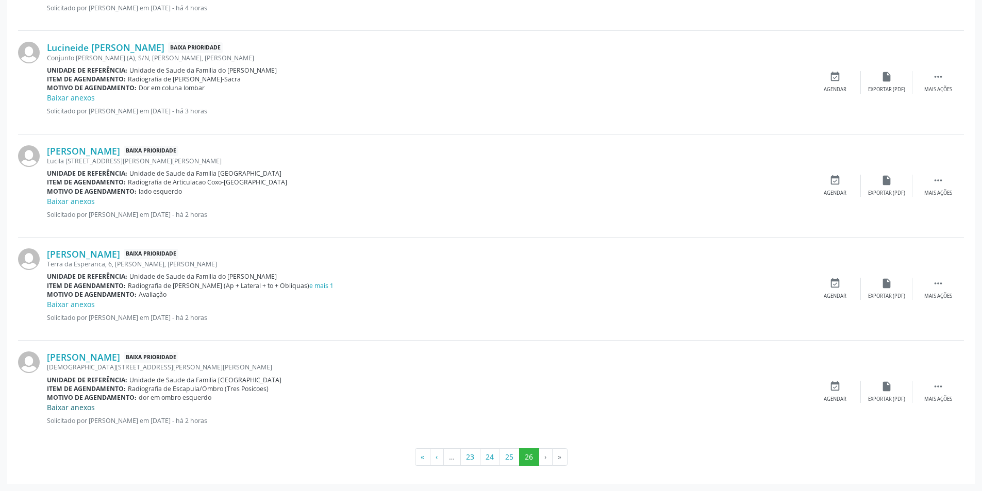
click at [73, 405] on link "Baixar anexos" at bounding box center [71, 408] width 48 height 10
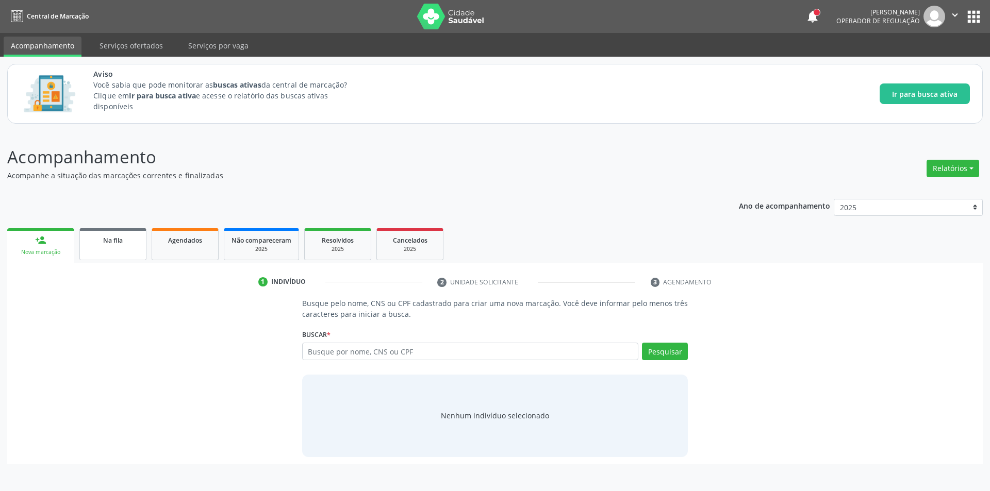
click at [106, 247] on link "Na fila" at bounding box center [112, 244] width 67 height 32
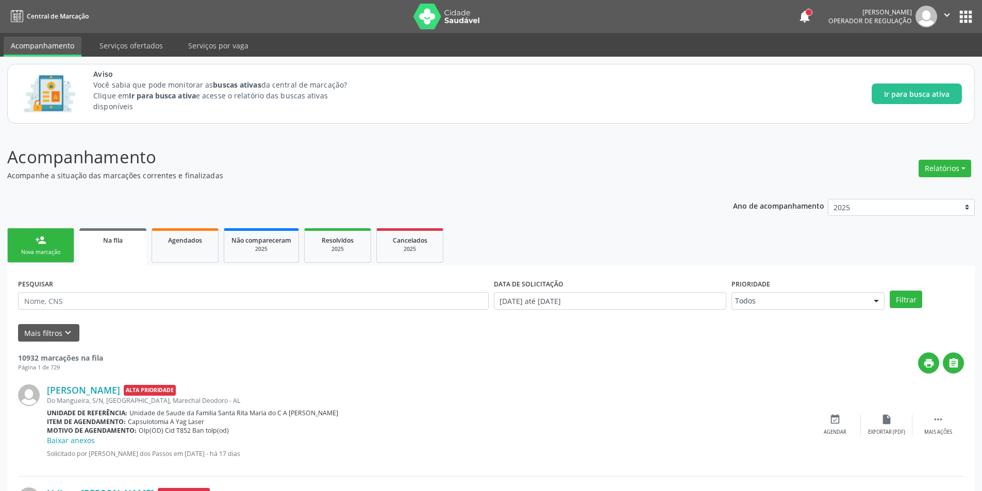
click at [948, 13] on icon "" at bounding box center [947, 14] width 11 height 11
click at [965, 19] on button "apps" at bounding box center [966, 17] width 18 height 18
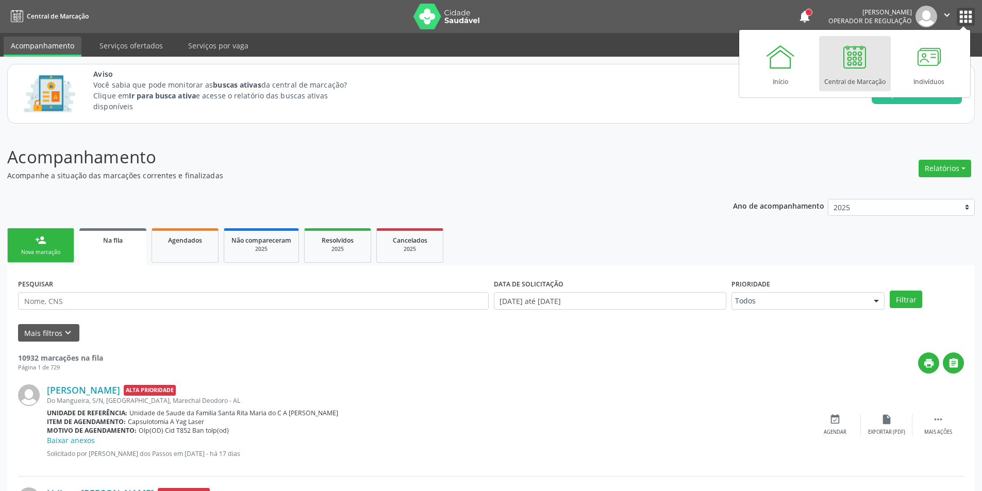
click at [946, 17] on icon "" at bounding box center [947, 14] width 11 height 11
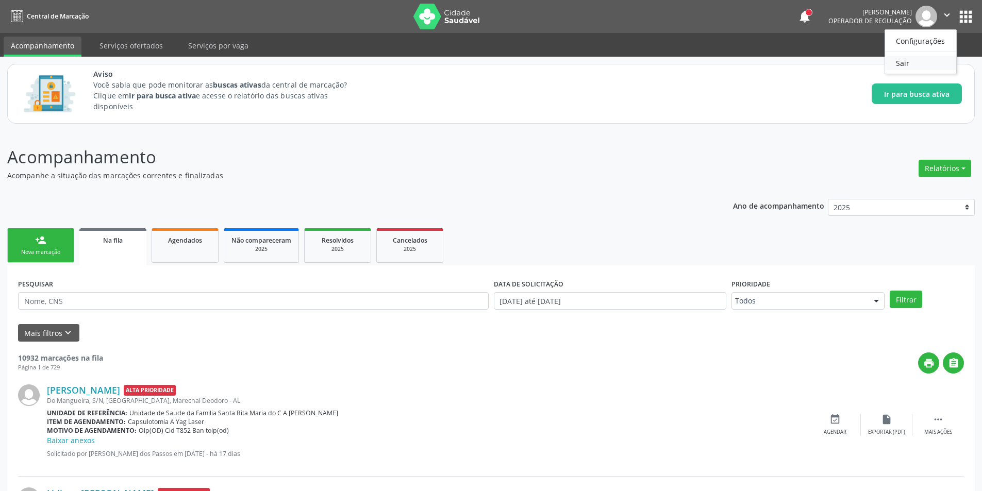
click at [924, 64] on link "Sair" at bounding box center [920, 63] width 71 height 14
